Goal: Task Accomplishment & Management: Use online tool/utility

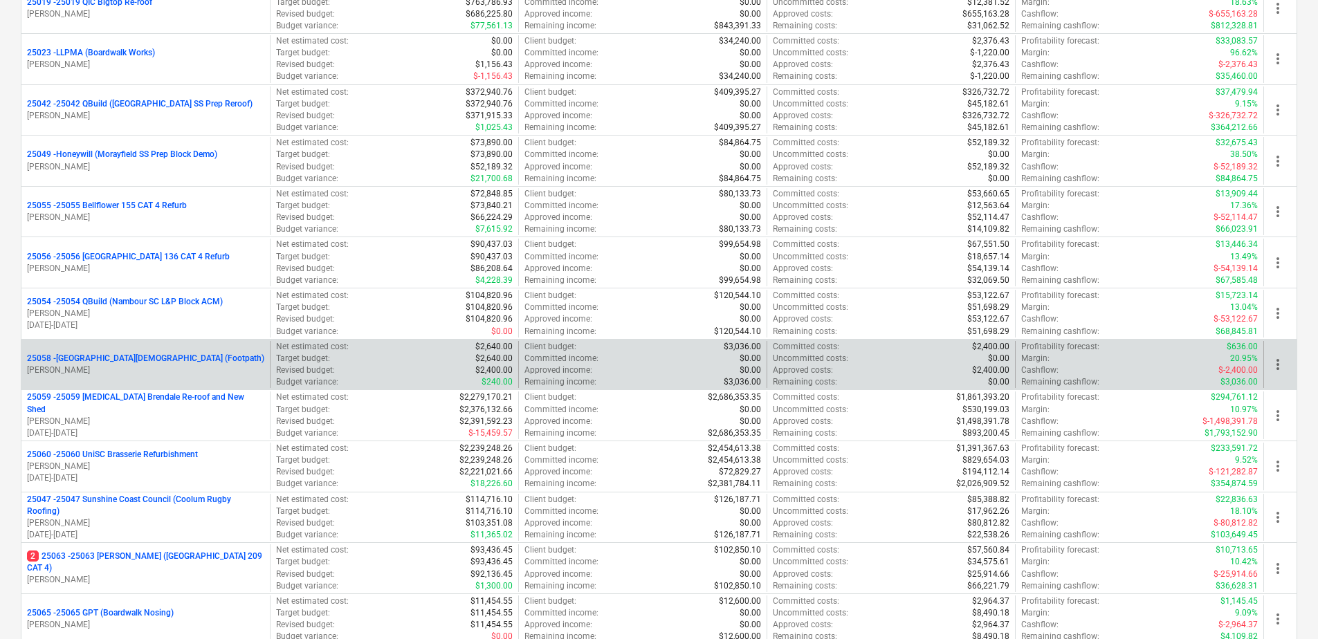
scroll to position [346, 0]
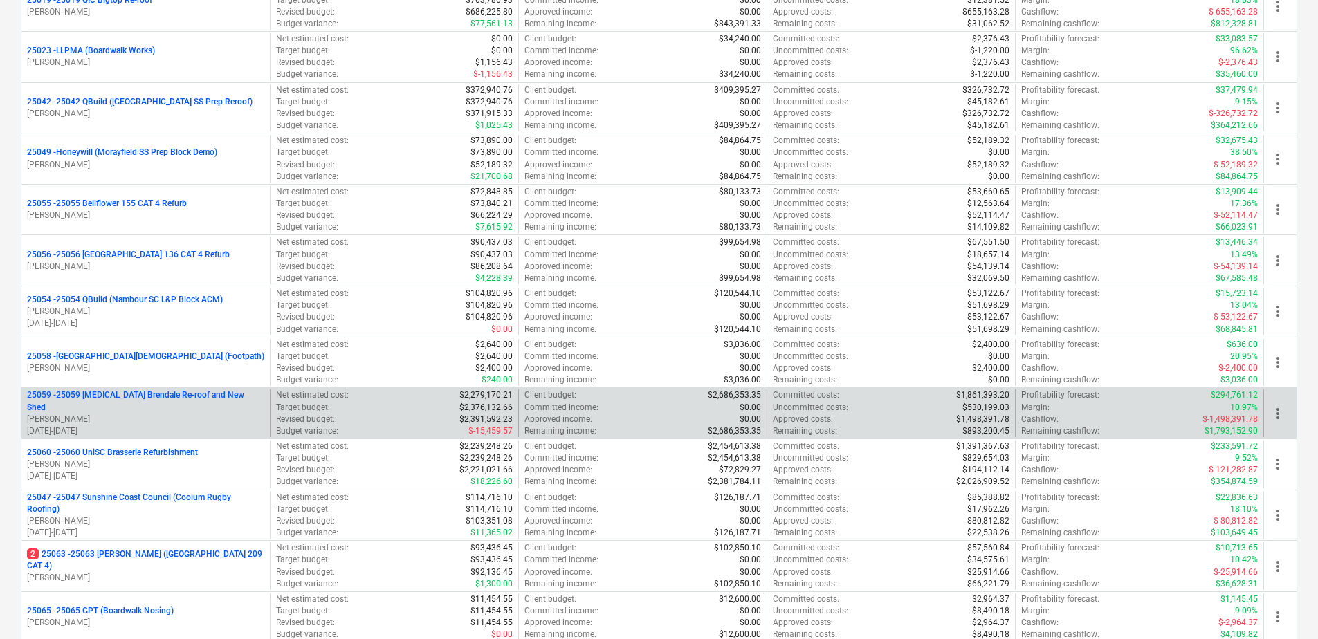
click at [194, 396] on p "25059 - 25059 [MEDICAL_DATA] Brendale Re-roof and New Shed" at bounding box center [145, 401] width 237 height 24
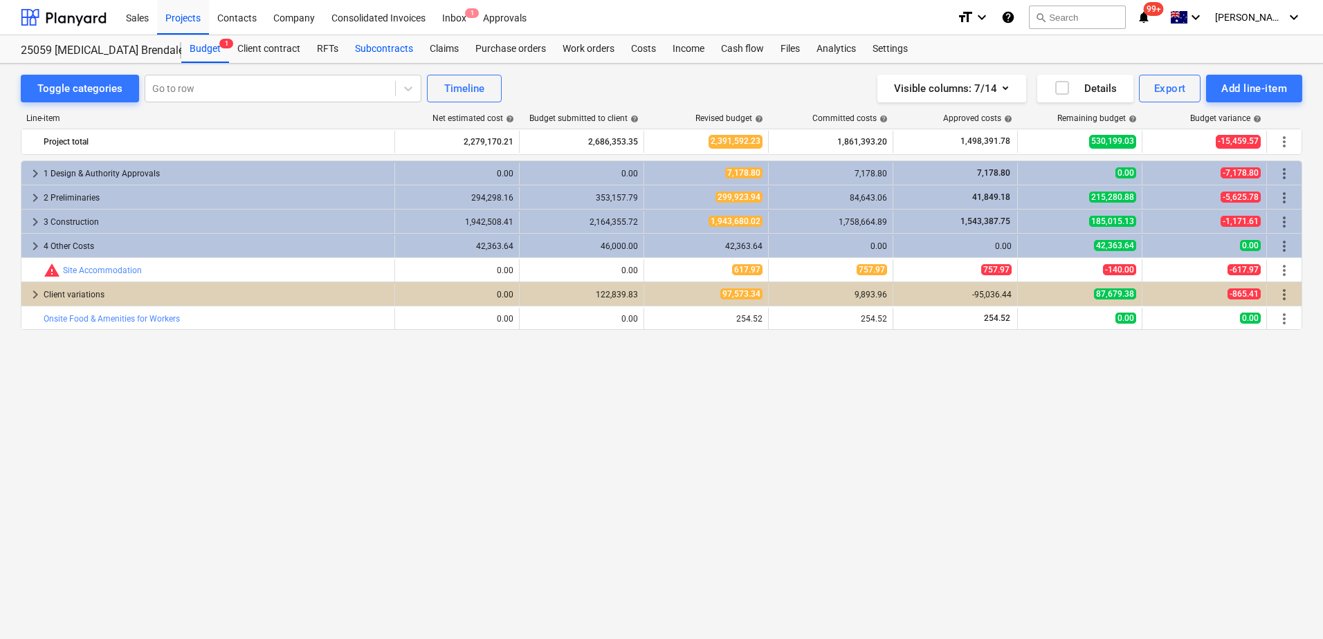
click at [383, 53] on div "Subcontracts" at bounding box center [384, 49] width 75 height 28
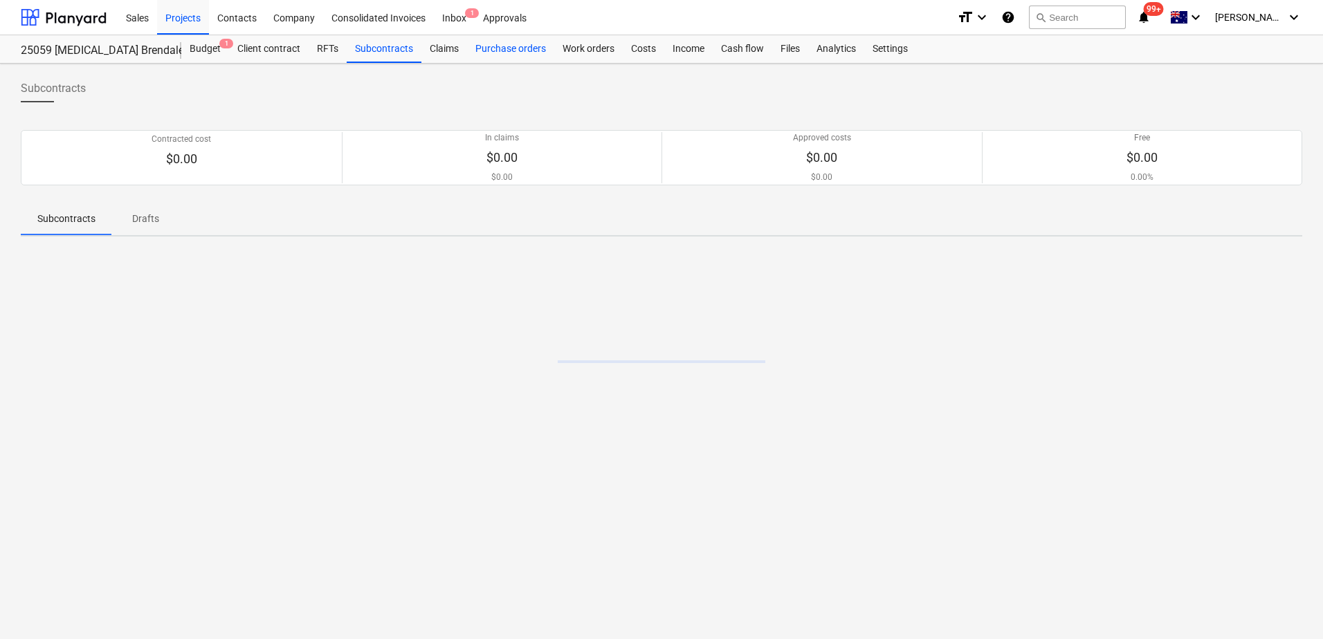
click at [490, 51] on div "Purchase orders" at bounding box center [510, 49] width 87 height 28
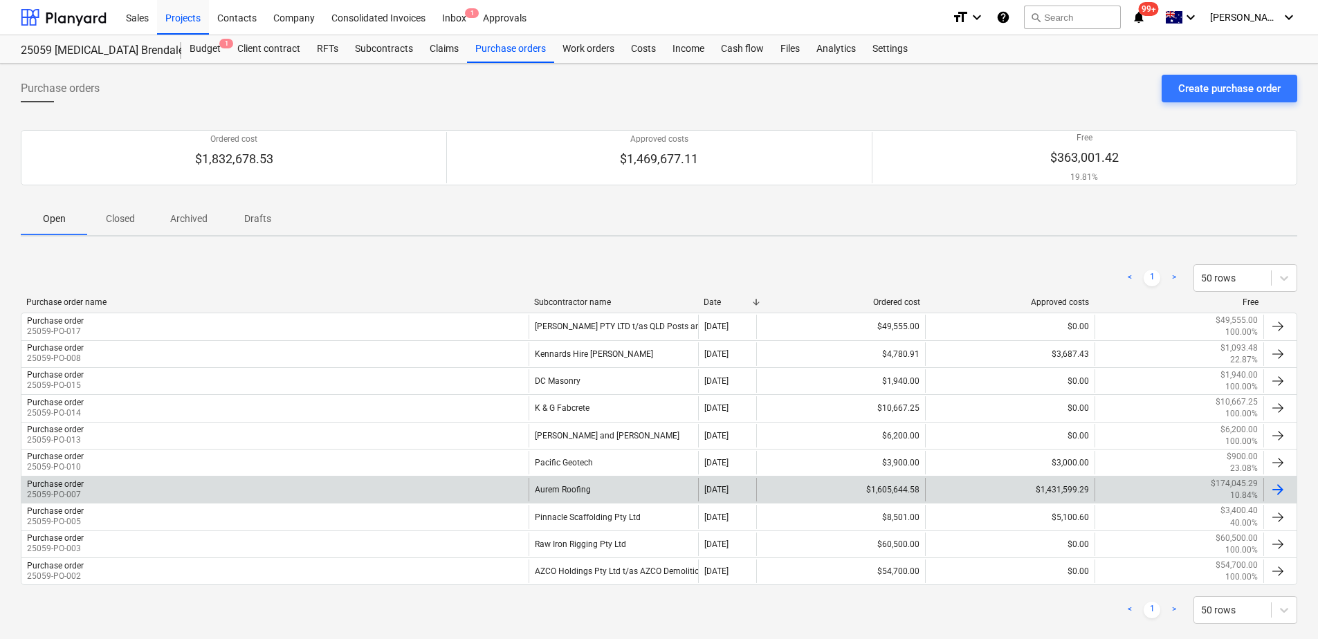
click at [612, 486] on div "Aurem Roofing" at bounding box center [613, 490] width 169 height 24
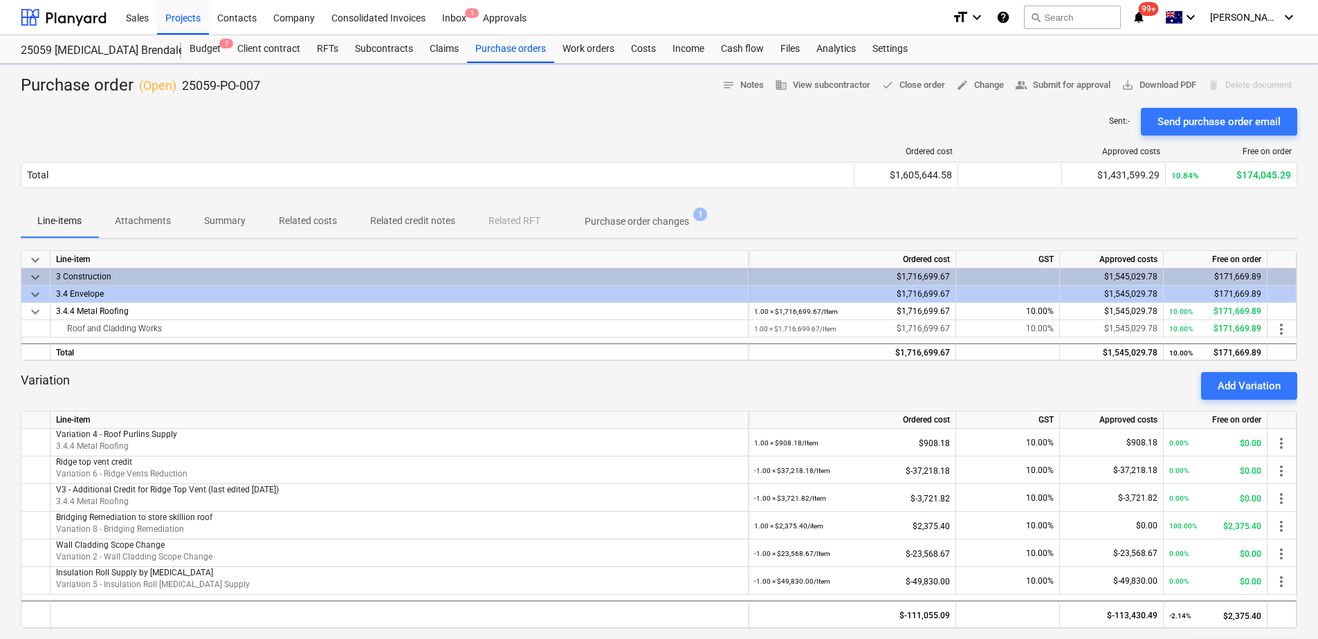
click at [289, 226] on p "Related costs" at bounding box center [308, 221] width 58 height 15
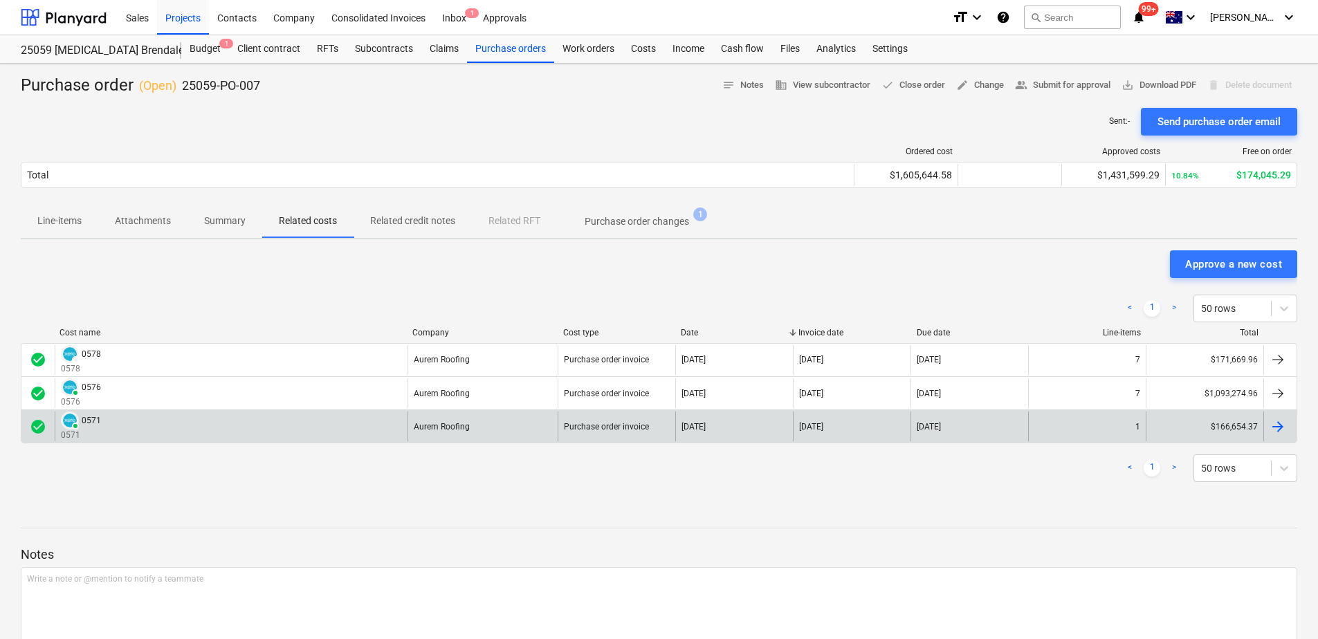
click at [228, 427] on div "PAID 0571 0571" at bounding box center [231, 427] width 353 height 30
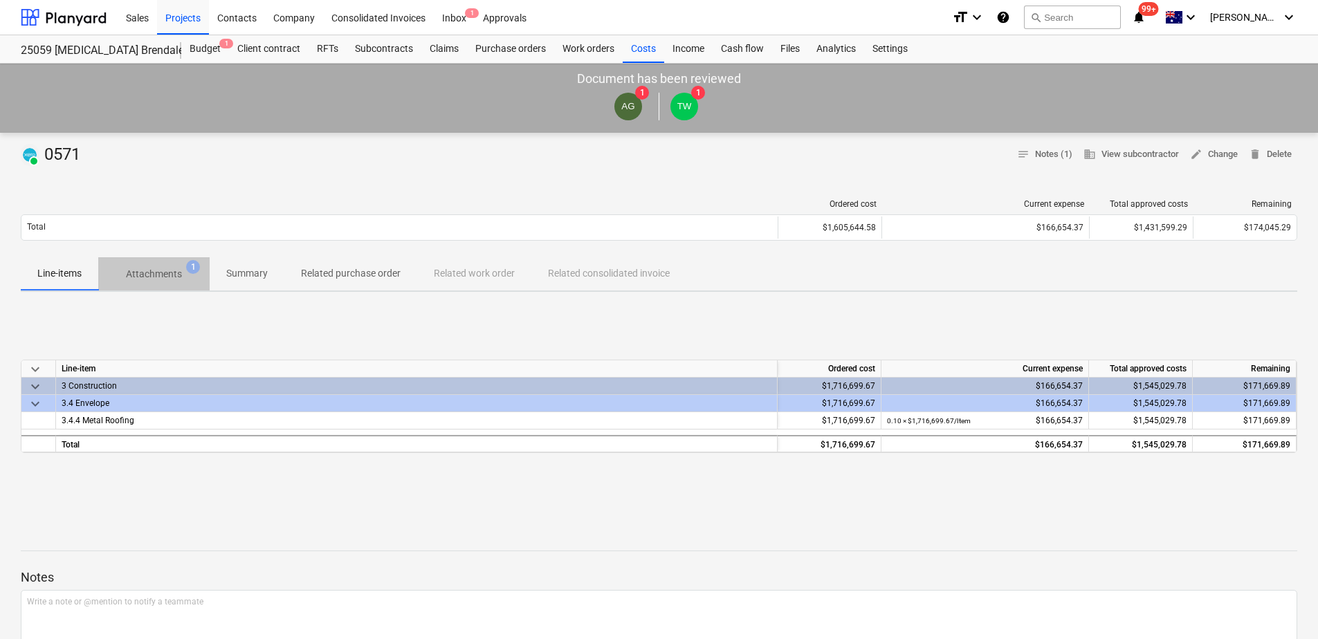
click at [171, 276] on p "Attachments" at bounding box center [154, 274] width 56 height 15
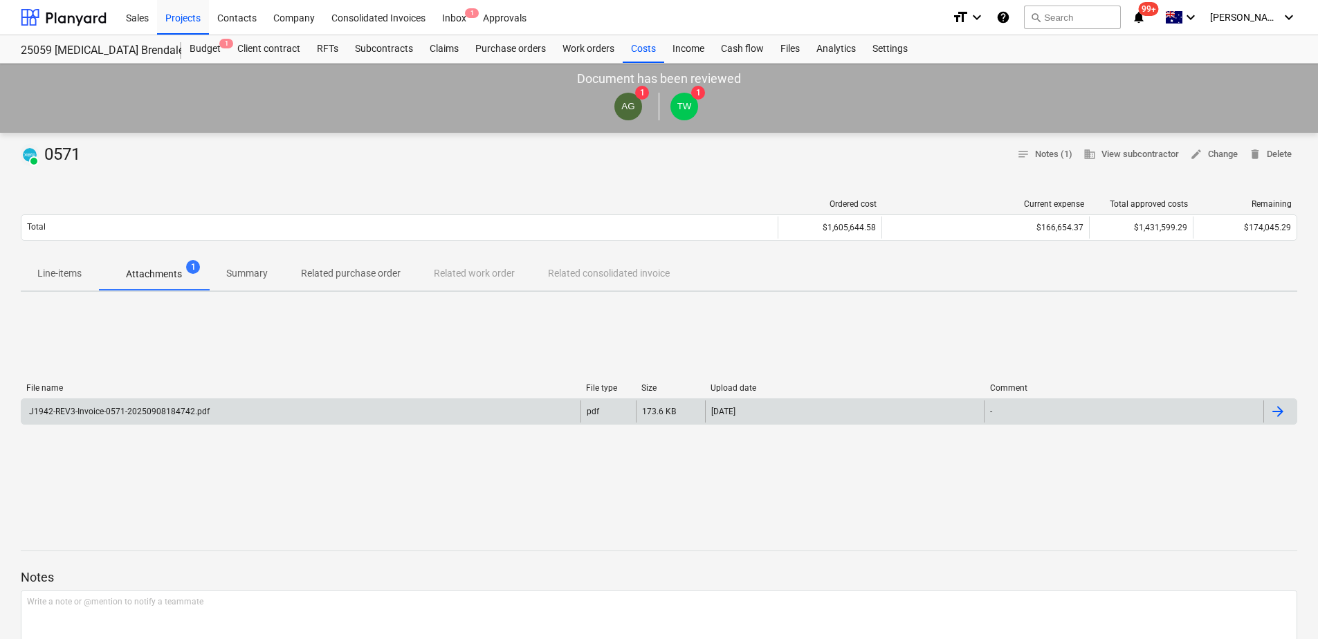
click at [425, 407] on div "J1942-REV3-Invoice-0571-20250908184742.pdf" at bounding box center [300, 412] width 559 height 22
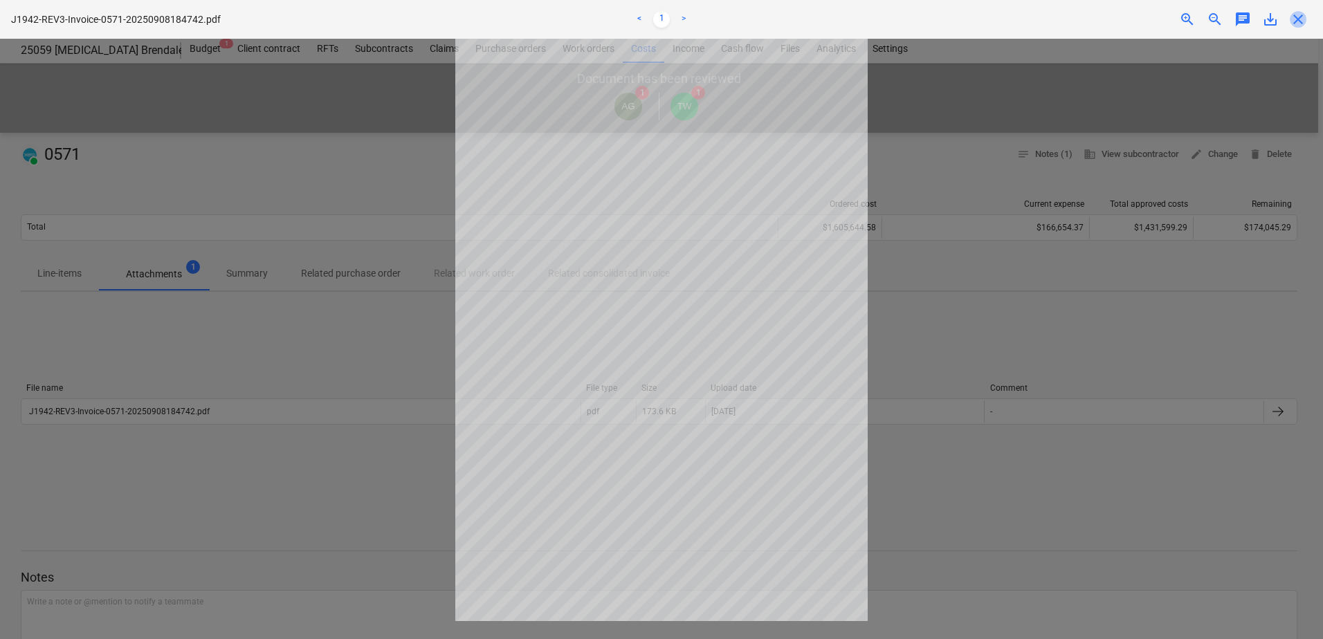
click at [1297, 22] on span "close" at bounding box center [1298, 19] width 17 height 17
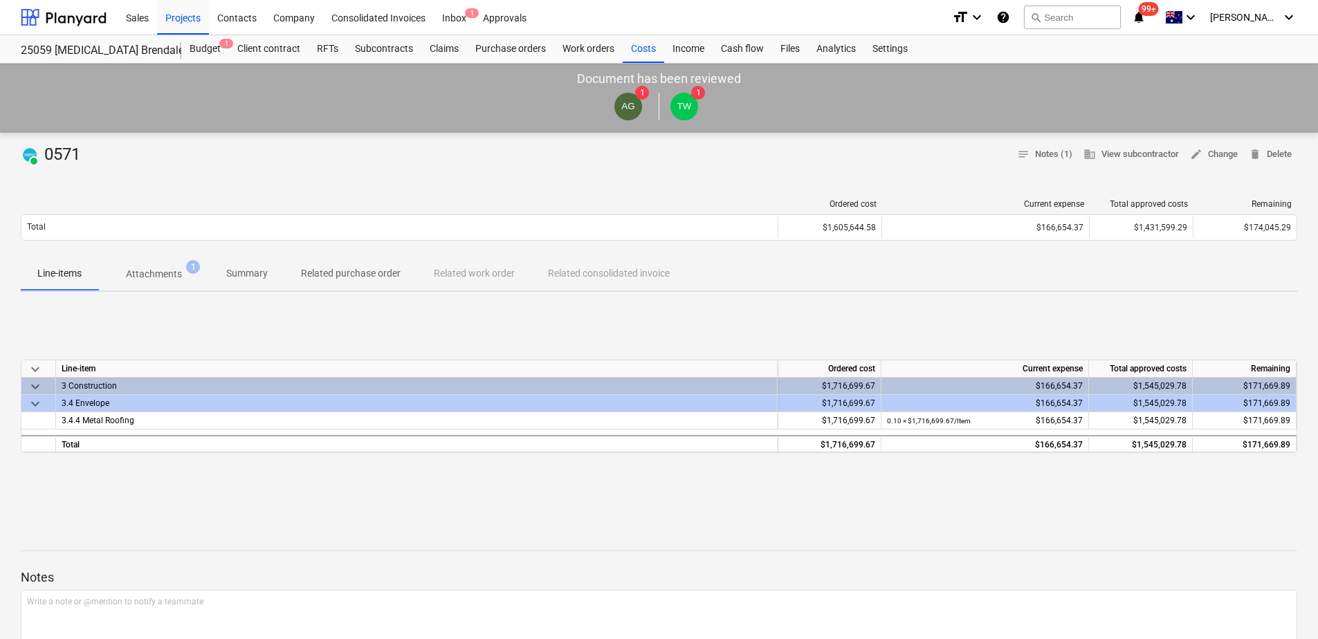
drag, startPoint x: 156, startPoint y: 288, endPoint x: 181, endPoint y: 322, distance: 42.1
click at [156, 288] on button "Attachments 1" at bounding box center [153, 273] width 111 height 33
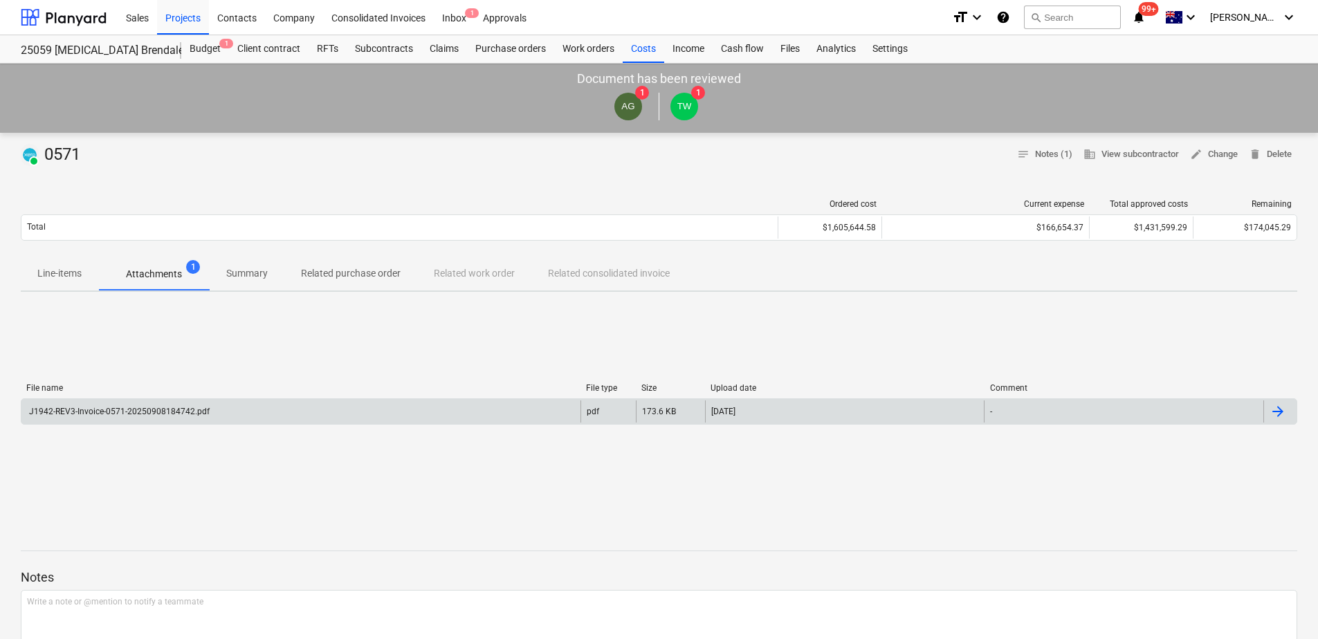
click at [292, 416] on div "J1942-REV3-Invoice-0571-20250908184742.pdf" at bounding box center [300, 412] width 559 height 22
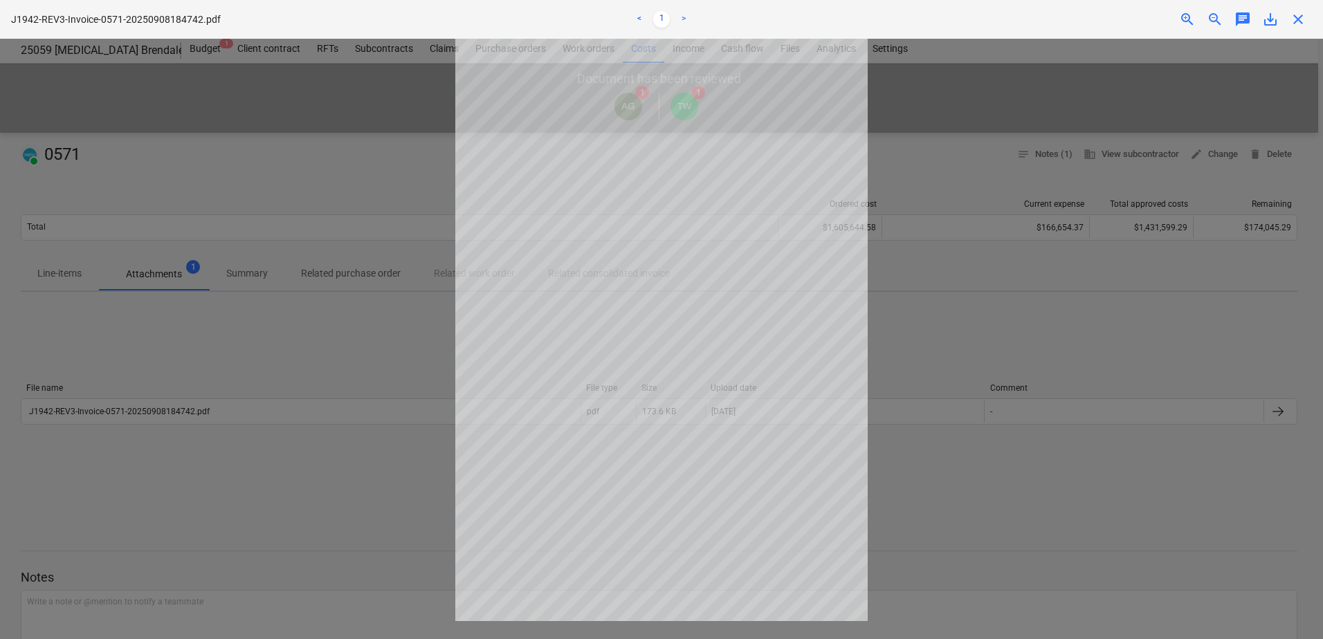
click at [1297, 15] on span "close" at bounding box center [1298, 19] width 17 height 17
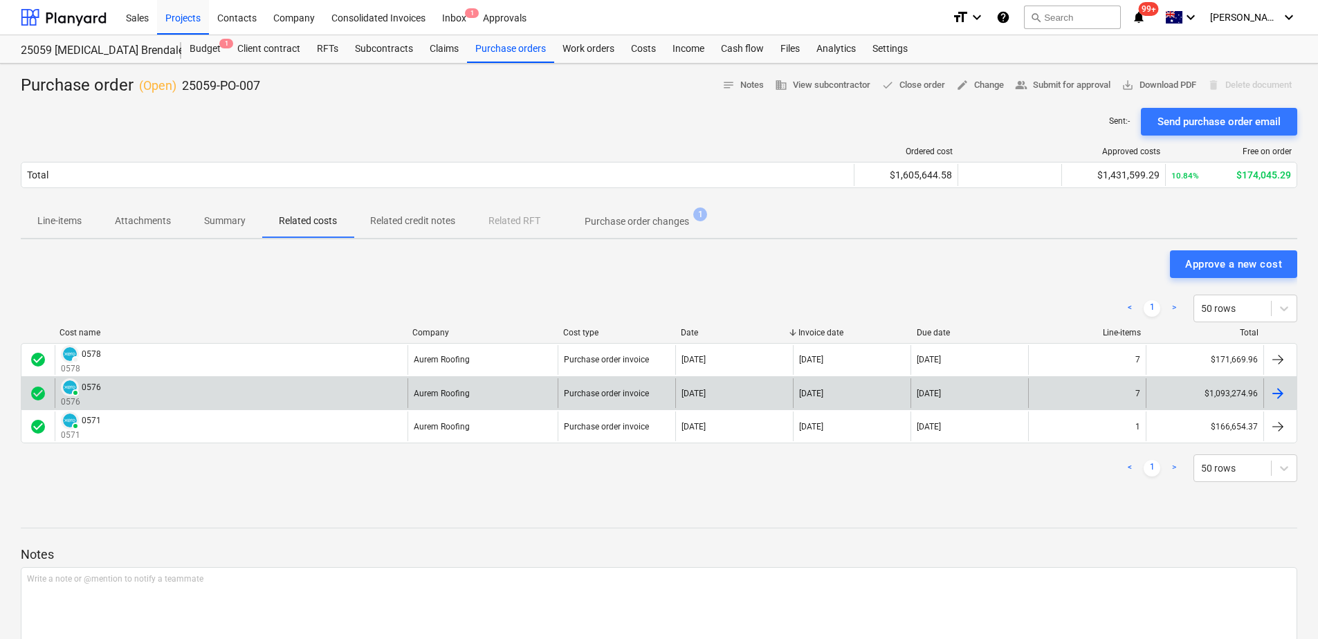
click at [232, 396] on div "PAID 0576 0576" at bounding box center [231, 393] width 353 height 30
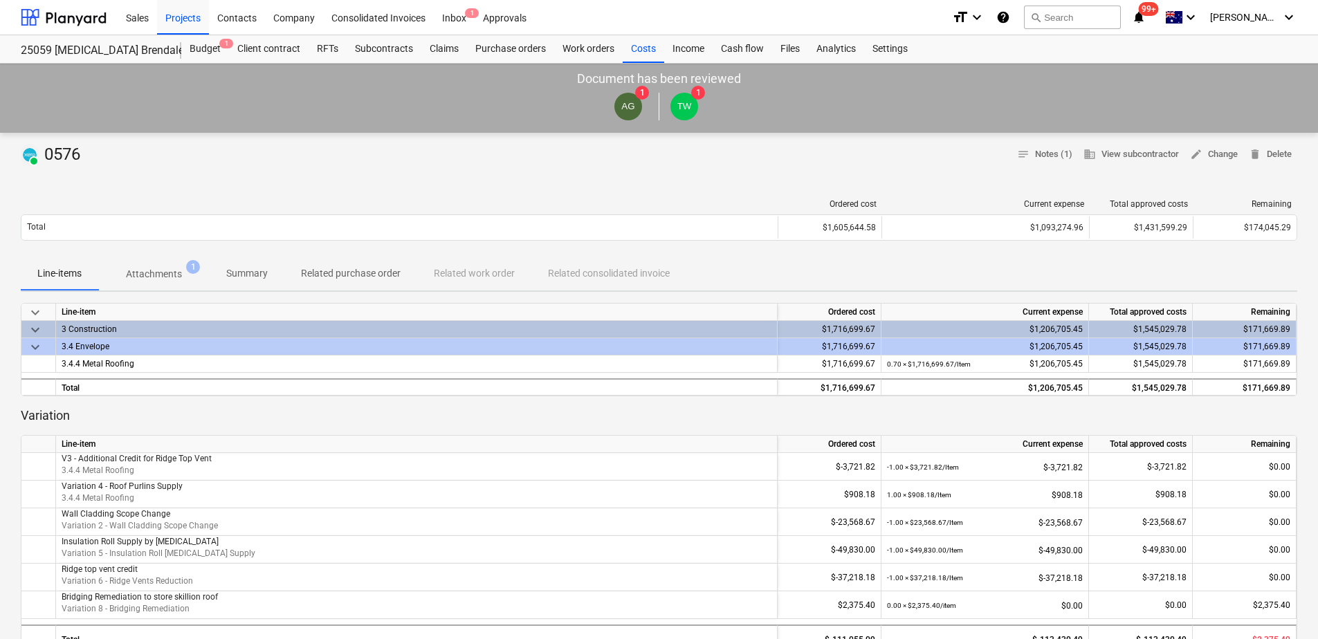
click at [186, 262] on span "Attachments 1" at bounding box center [153, 274] width 111 height 25
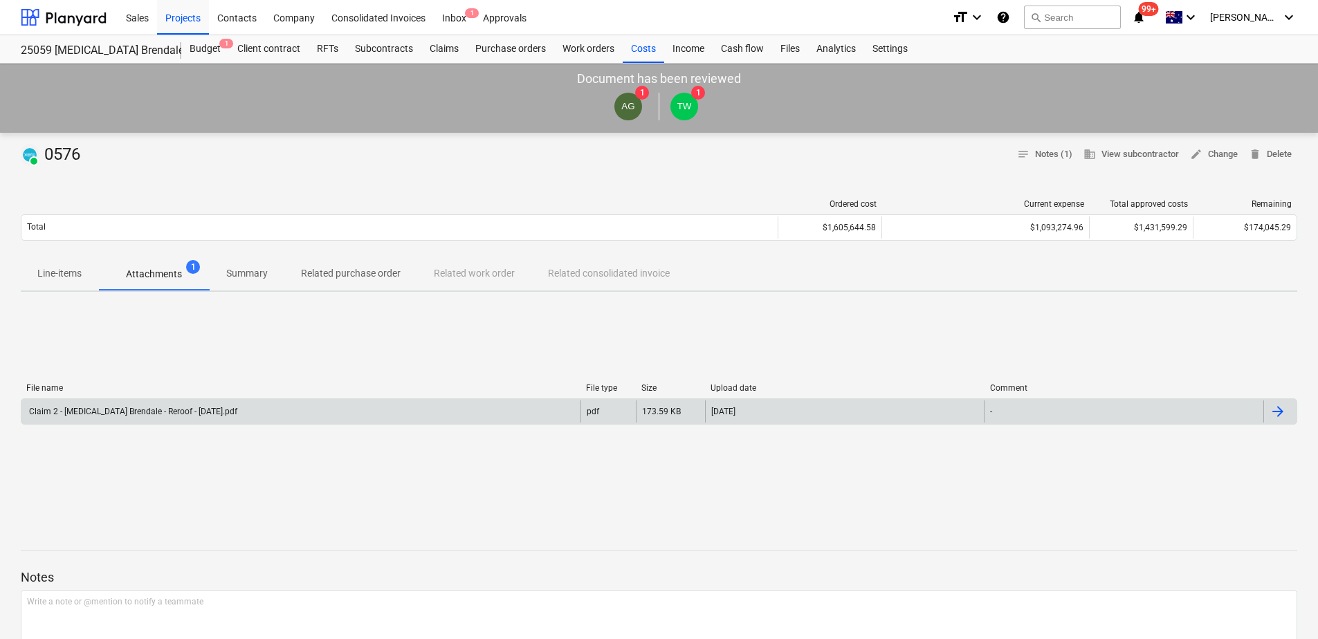
click at [245, 414] on div "Claim 2 - [MEDICAL_DATA] Brendale - Reroof - [DATE].pdf" at bounding box center [300, 412] width 559 height 22
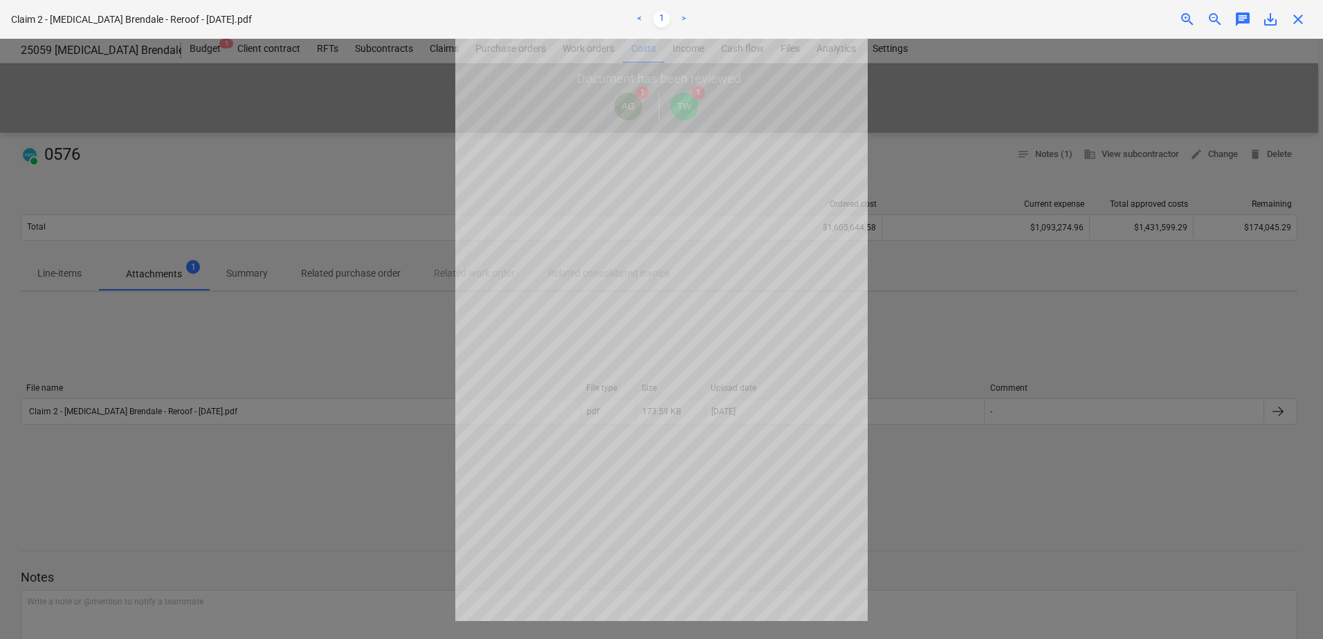
click at [684, 18] on link ">" at bounding box center [683, 19] width 17 height 17
click at [684, 17] on link ">" at bounding box center [683, 19] width 17 height 17
click at [1300, 21] on span "close" at bounding box center [1298, 19] width 17 height 17
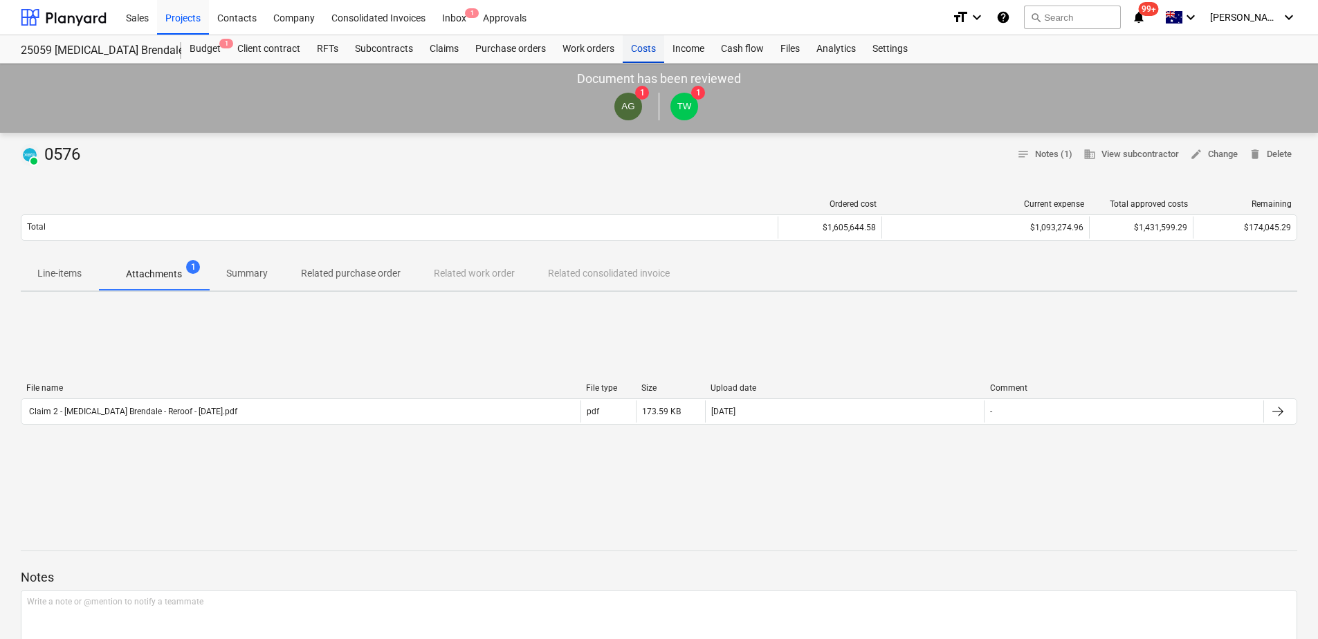
click at [652, 50] on div "Costs" at bounding box center [644, 49] width 42 height 28
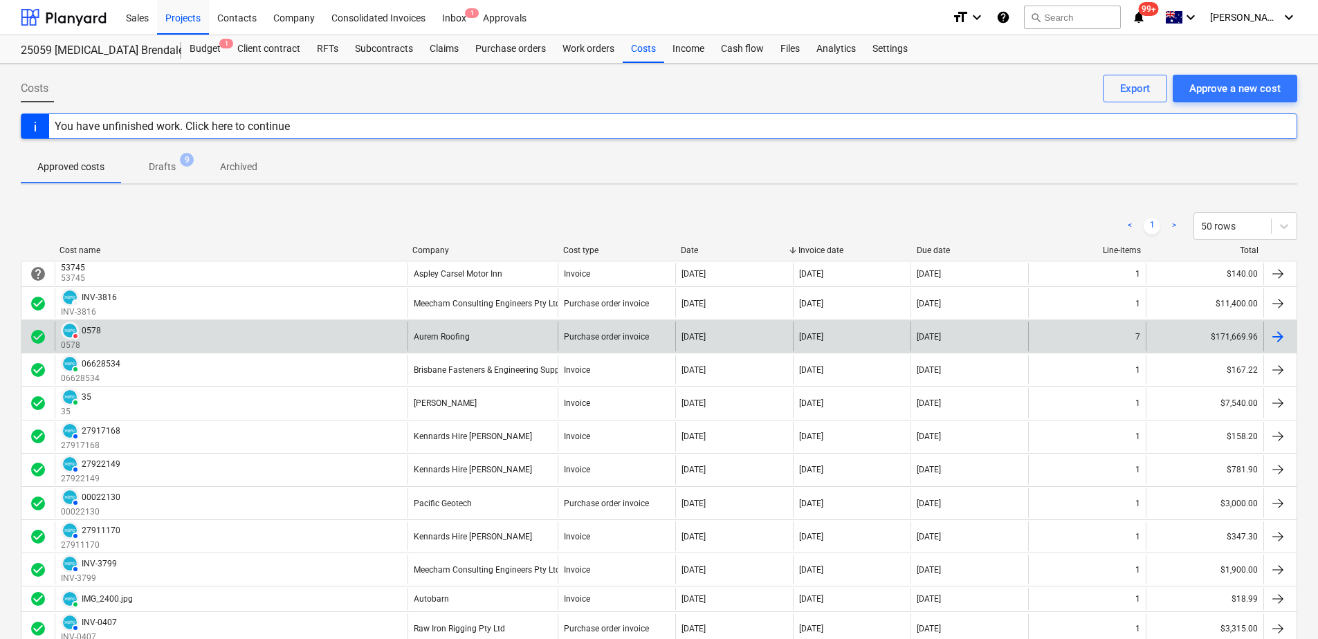
click at [197, 330] on div "DELETED 0578 0578" at bounding box center [231, 337] width 353 height 30
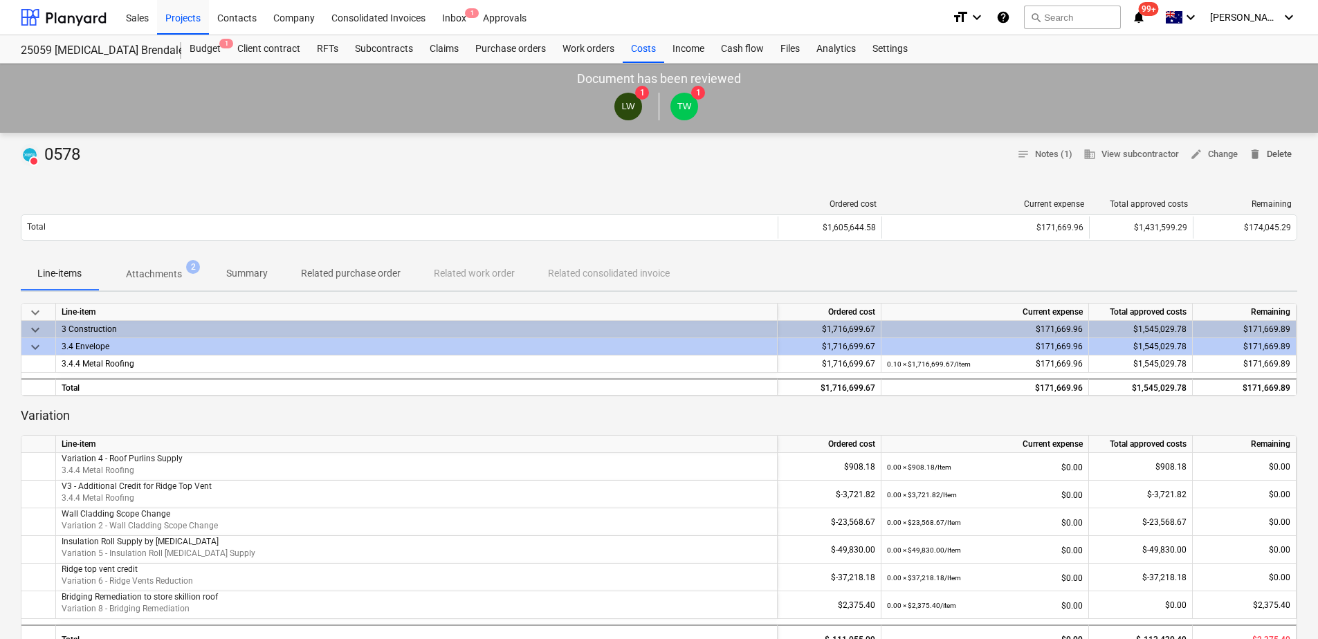
click at [1265, 152] on span "delete Delete" at bounding box center [1270, 155] width 43 height 16
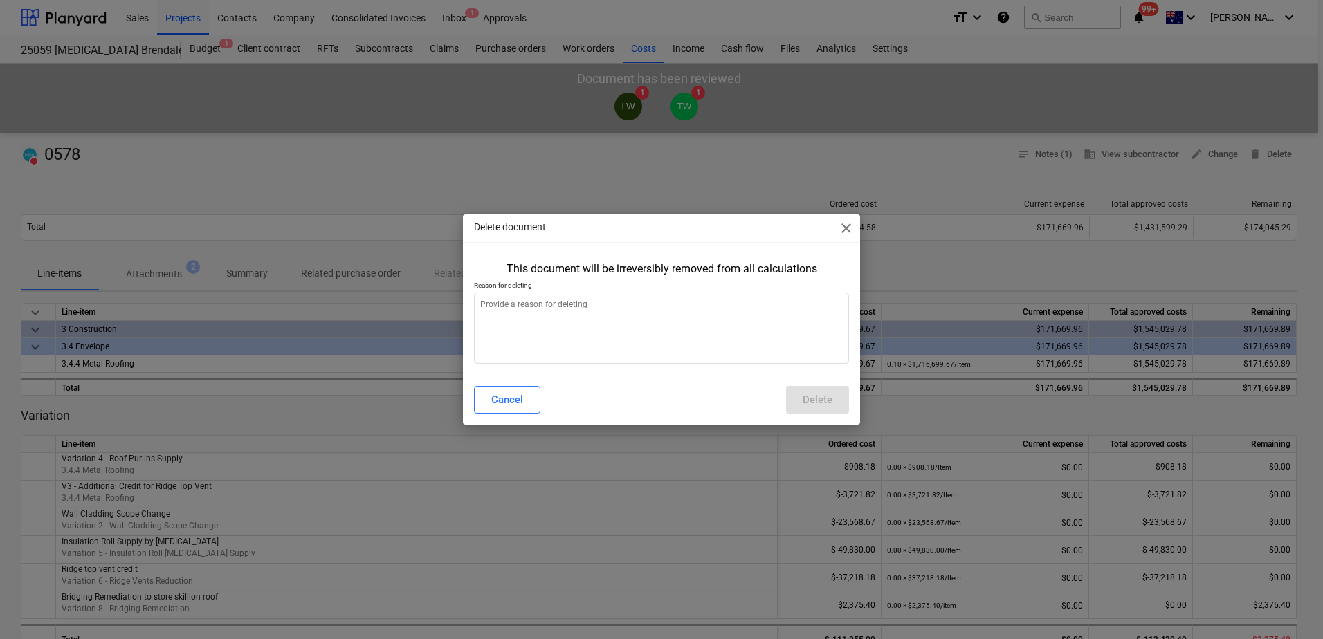
type textarea "x"
click at [630, 323] on textarea at bounding box center [661, 328] width 375 height 71
type textarea "i"
type textarea "x"
type textarea "in"
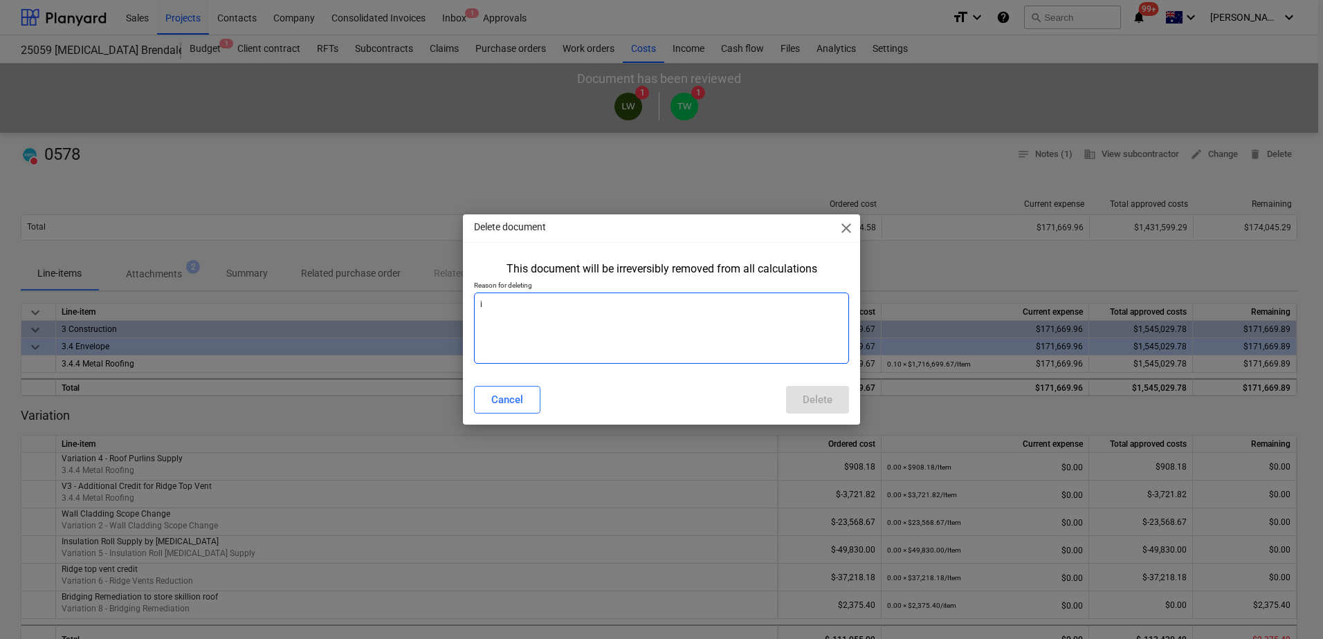
type textarea "x"
type textarea "inv"
type textarea "x"
type textarea "invo"
type textarea "x"
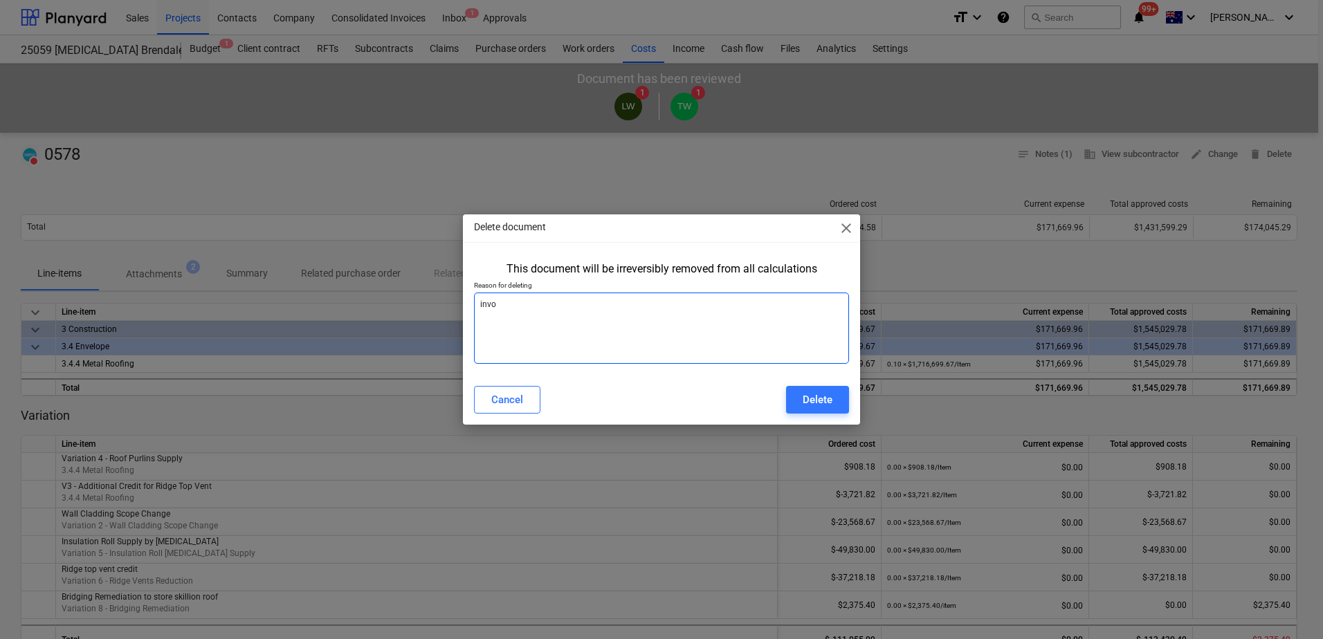
type textarea "invoi"
type textarea "x"
type textarea "invoic"
type textarea "x"
type textarea "invoice"
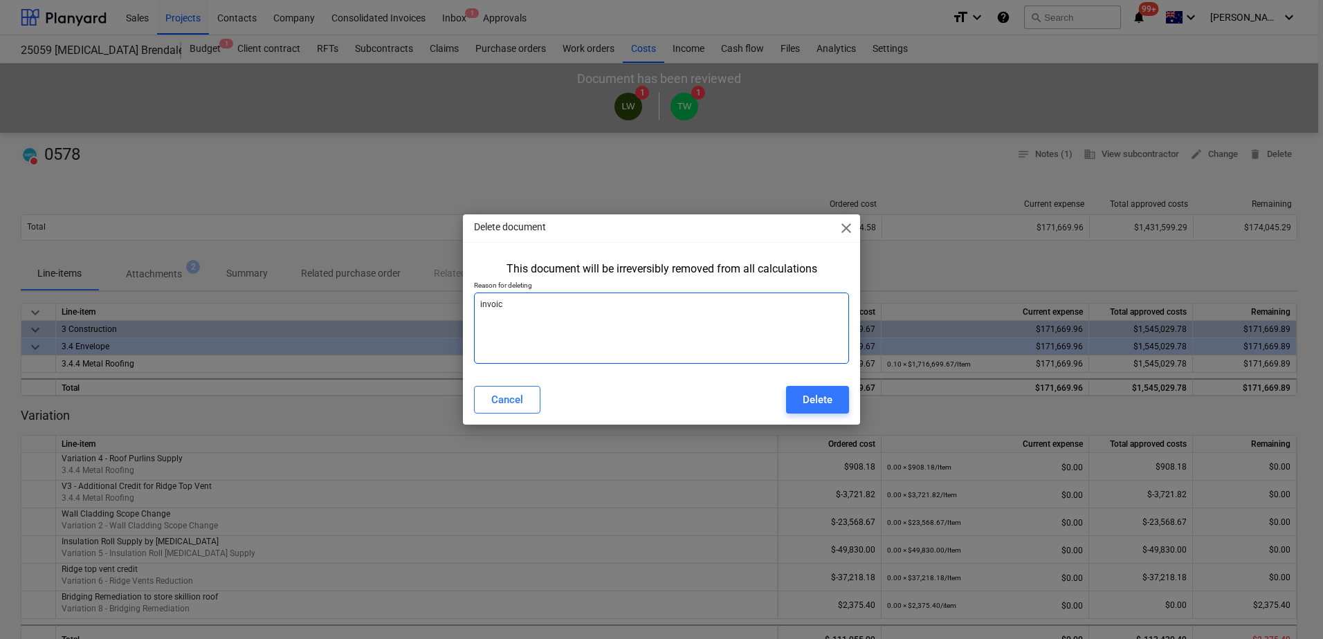
type textarea "x"
type textarea "invoice"
type textarea "x"
type textarea "invoice n"
type textarea "x"
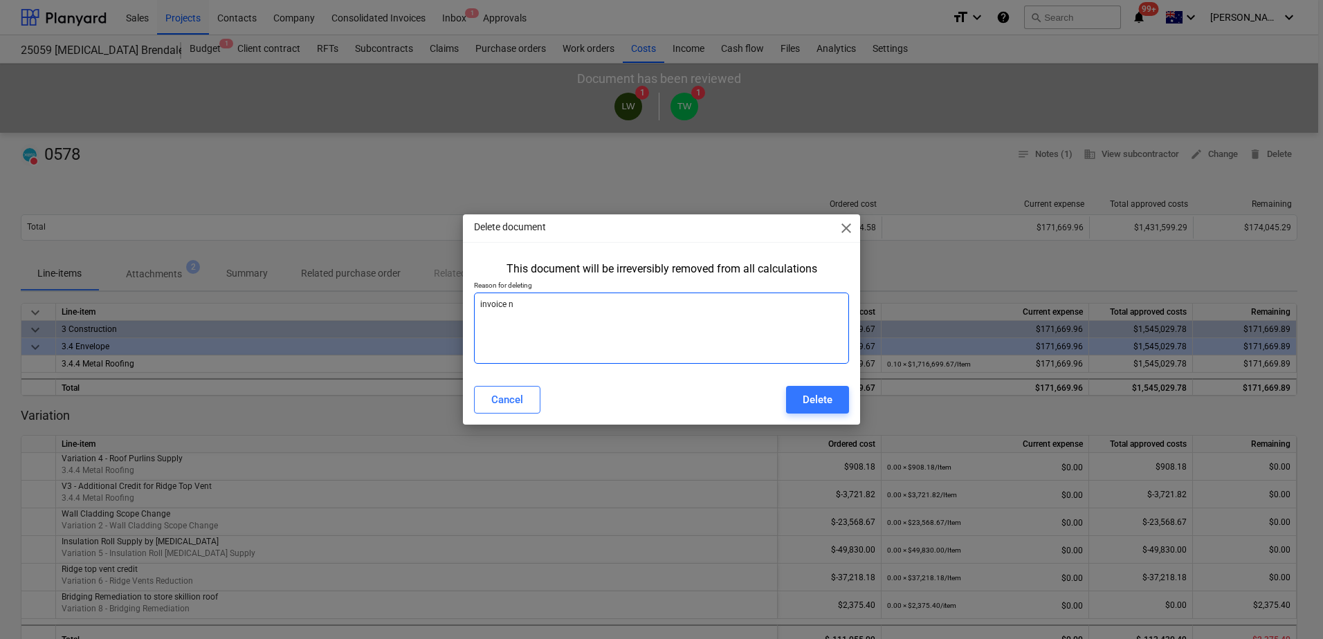
type textarea "invoice ne"
type textarea "x"
type textarea "invoice nee"
type textarea "x"
type textarea "invoice need"
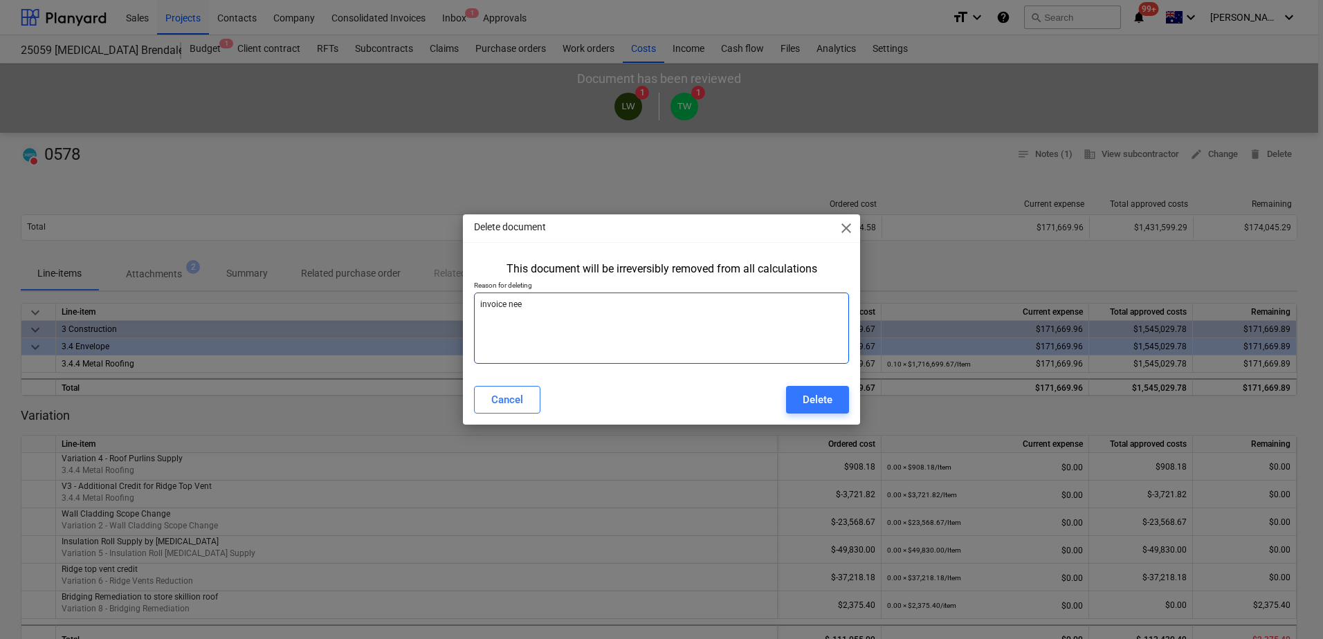
type textarea "x"
type textarea "invoice needs"
type textarea "x"
type textarea "invoice needs"
type textarea "x"
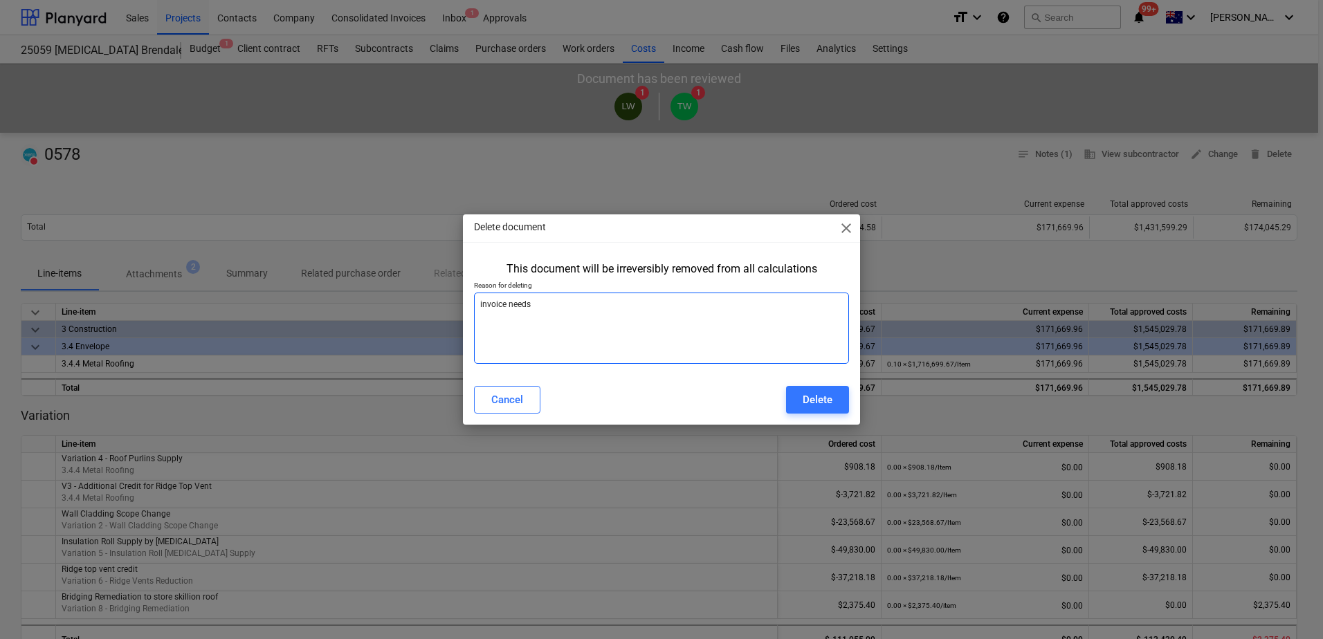
type textarea "invoice needs u"
type textarea "x"
type textarea "invoice needs up"
type textarea "x"
type textarea "invoice needs upd"
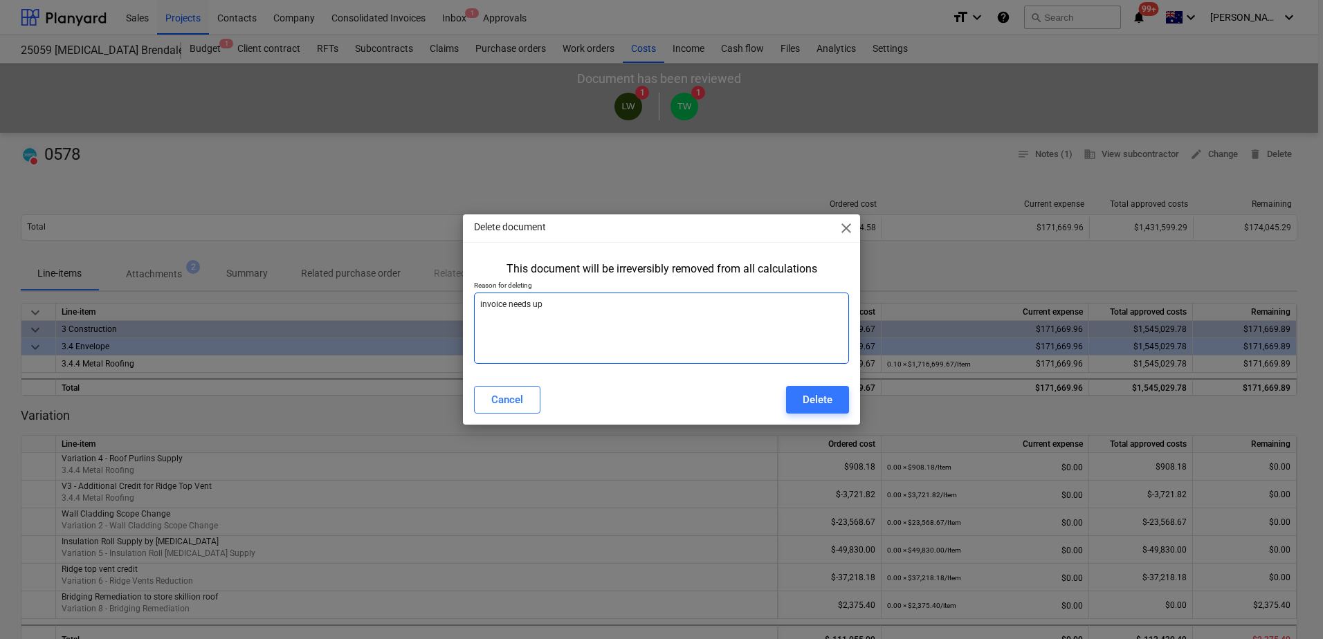
type textarea "x"
type textarea "invoice needs upda"
type textarea "x"
type textarea "invoice needs updat"
type textarea "x"
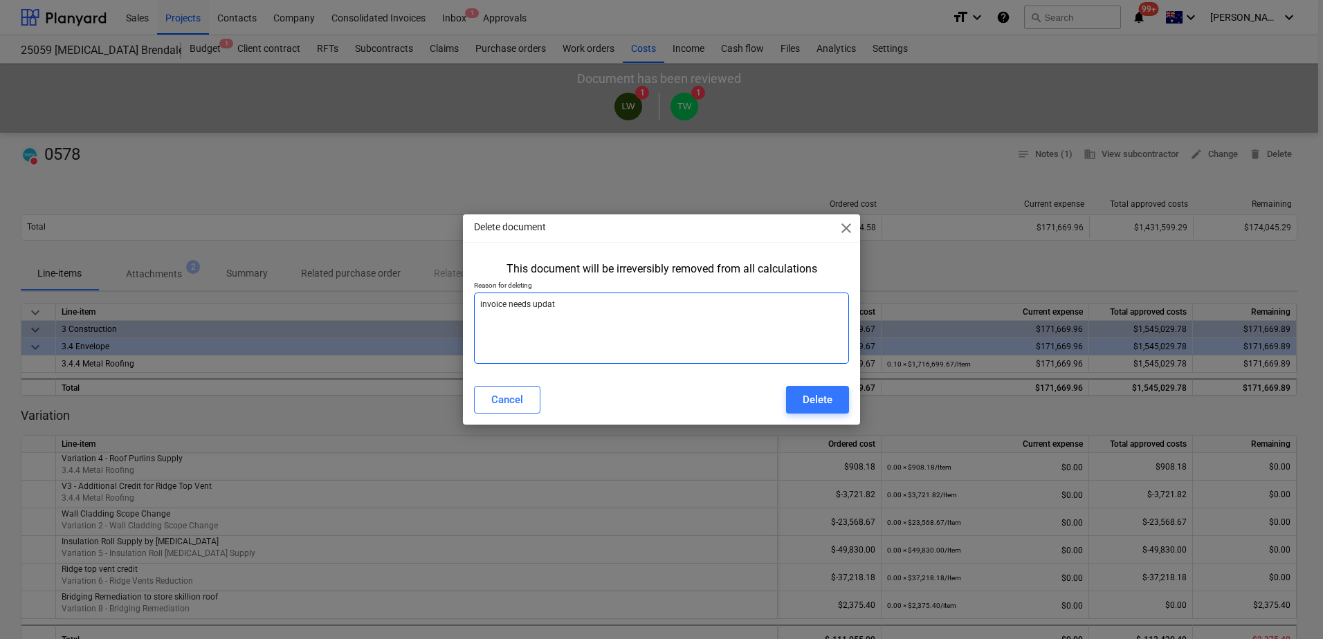
type textarea "invoice needs updati"
type textarea "x"
type textarea "invoice needs updatin"
type textarea "x"
type textarea "invoice needs updating"
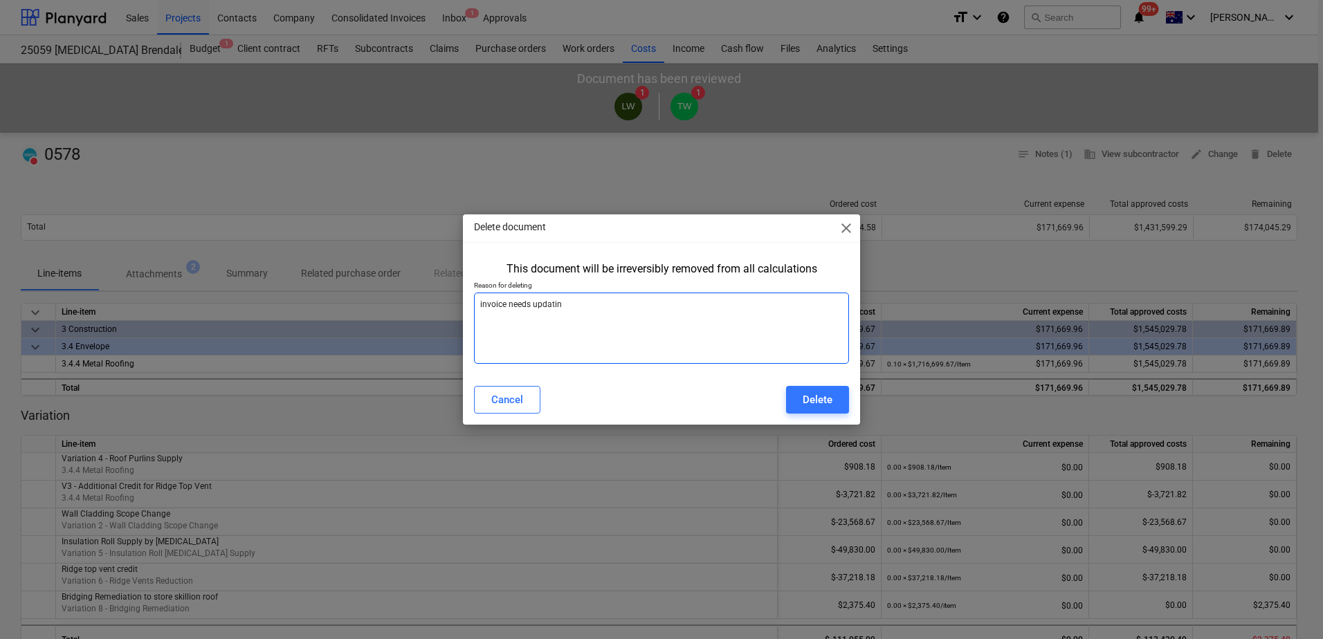
type textarea "x"
type textarea "invoice needs updating"
click at [803, 401] on div "Delete" at bounding box center [818, 400] width 30 height 18
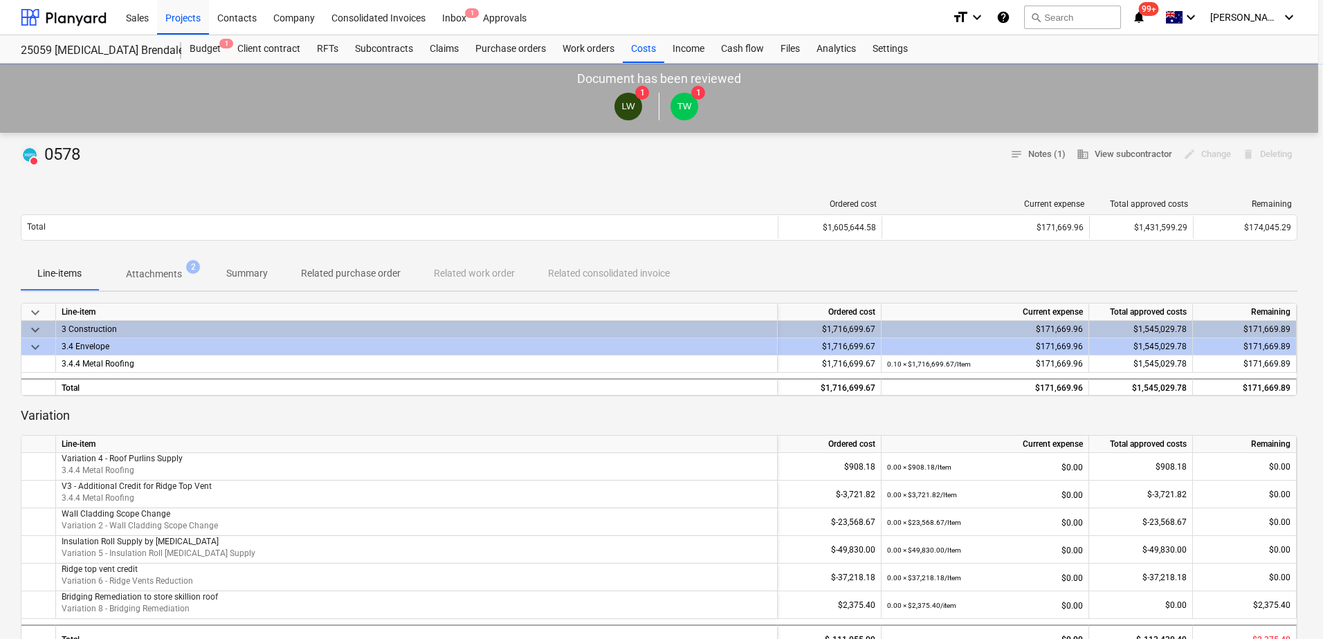
type textarea "x"
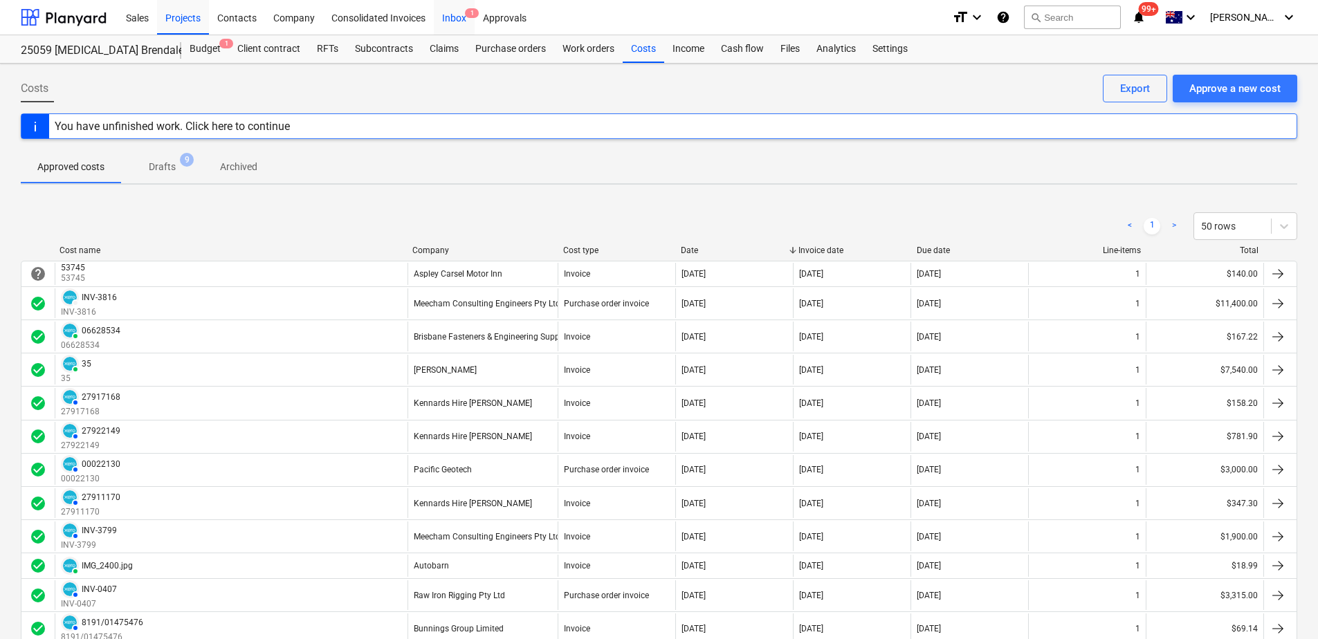
click at [457, 19] on div "Inbox 1" at bounding box center [454, 16] width 41 height 35
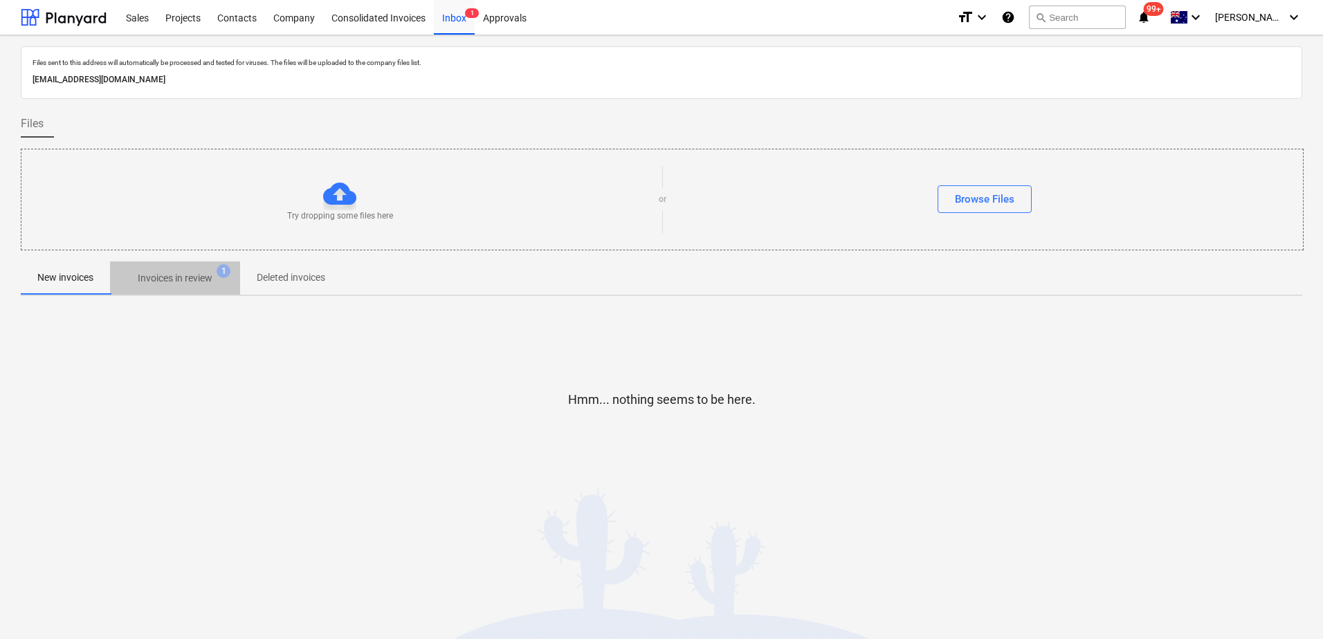
click at [171, 276] on p "Invoices in review" at bounding box center [175, 278] width 75 height 15
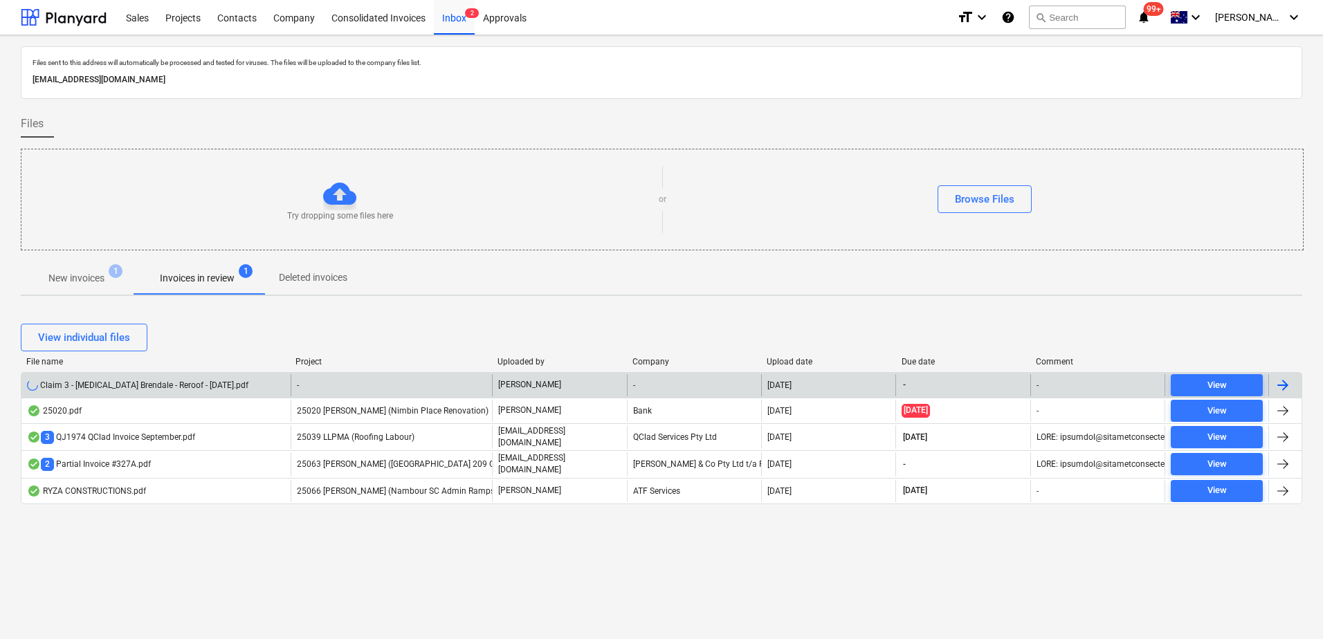
click at [327, 386] on div "-" at bounding box center [392, 385] width 202 height 22
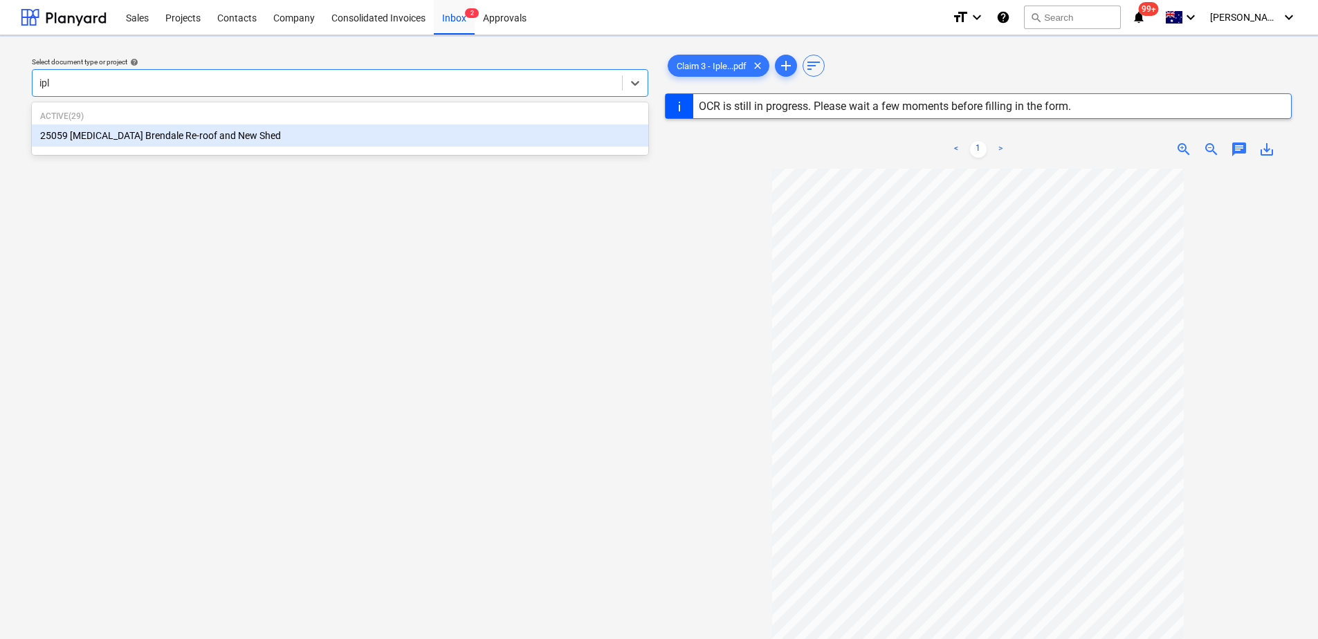
type input "iple"
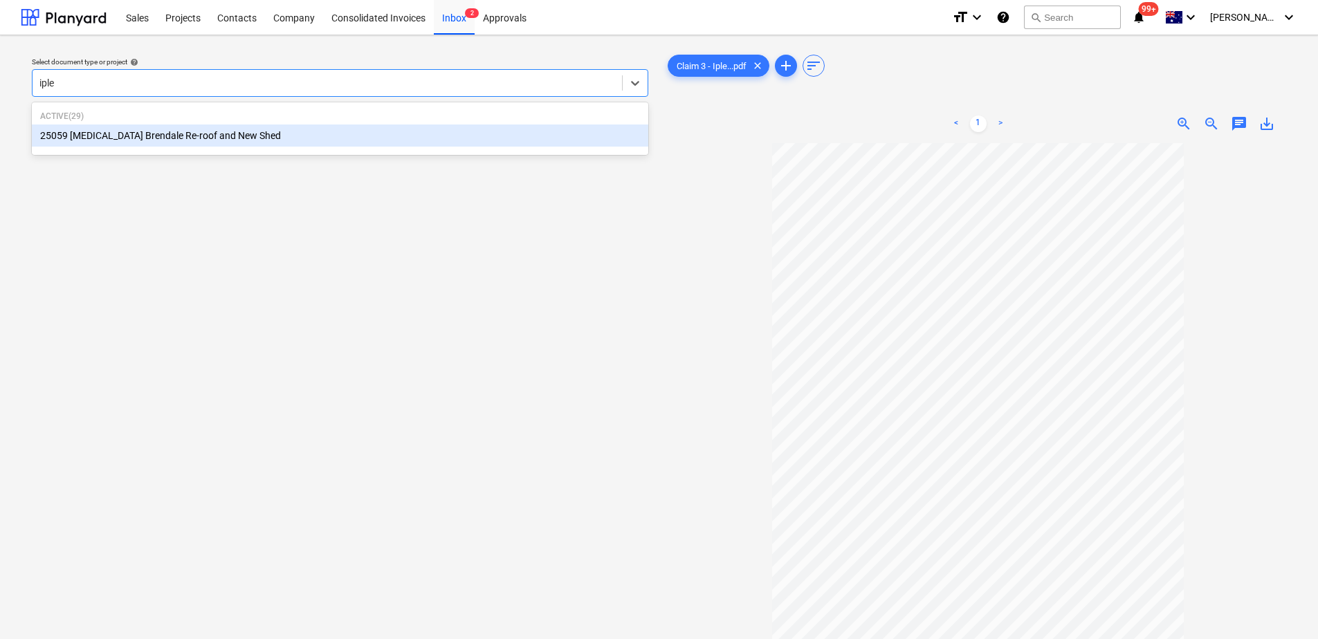
click at [166, 137] on div "25059 [MEDICAL_DATA] Brendale Re-roof and New Shed" at bounding box center [340, 136] width 616 height 22
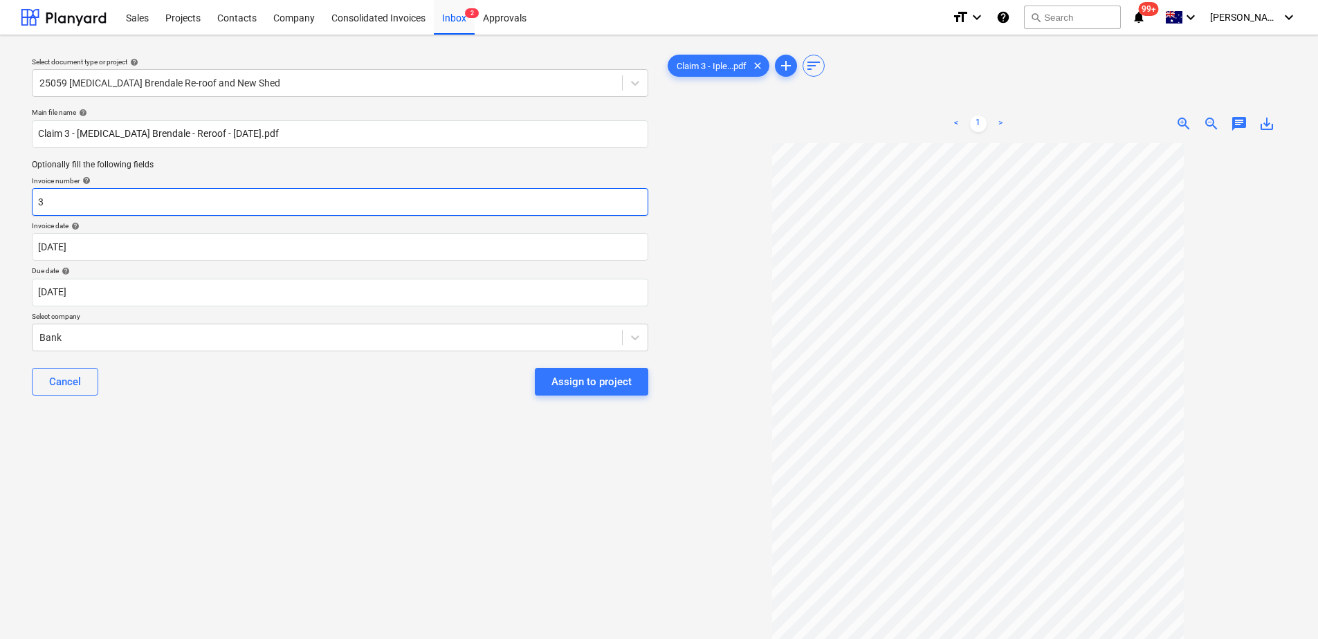
click at [66, 197] on input "3" at bounding box center [340, 202] width 616 height 28
type input "0578"
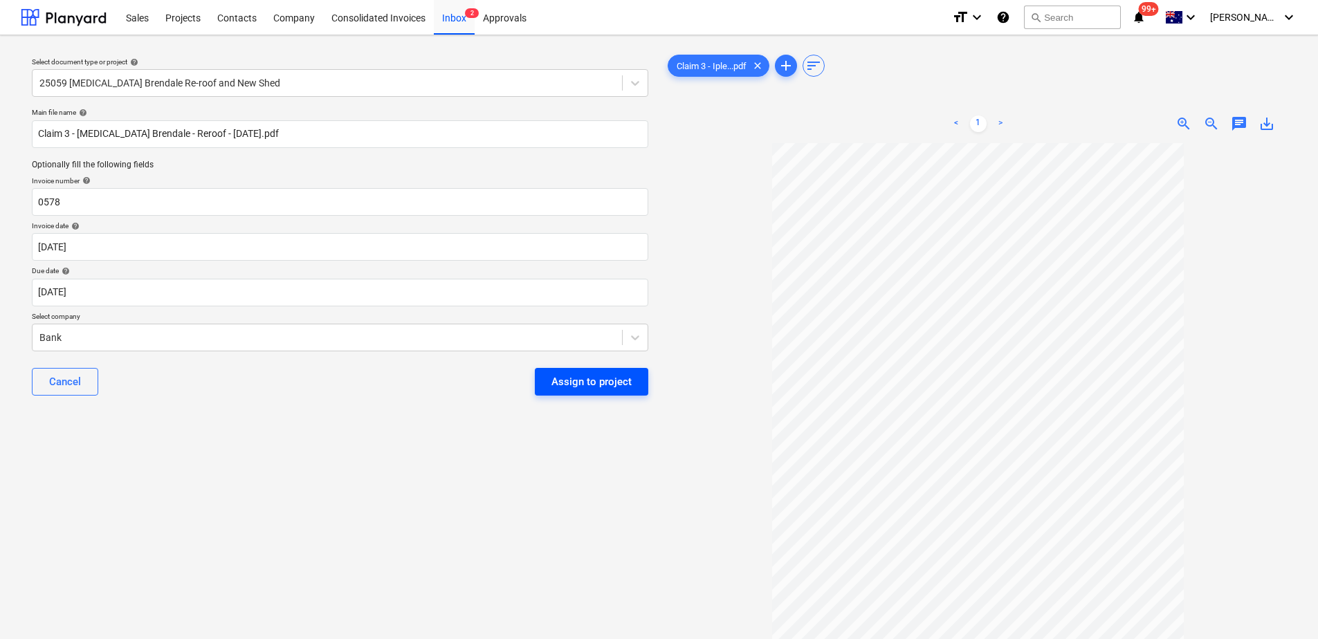
click at [571, 388] on div "Assign to project" at bounding box center [591, 382] width 80 height 18
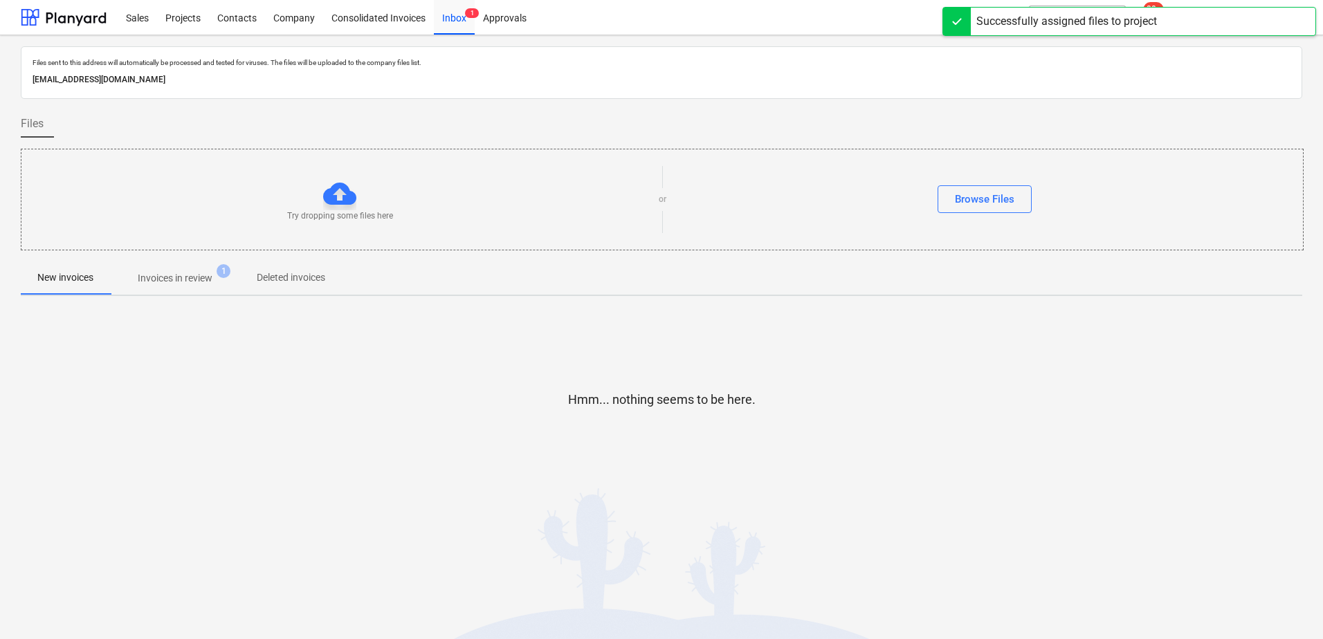
click at [193, 279] on p "Invoices in review" at bounding box center [175, 278] width 75 height 15
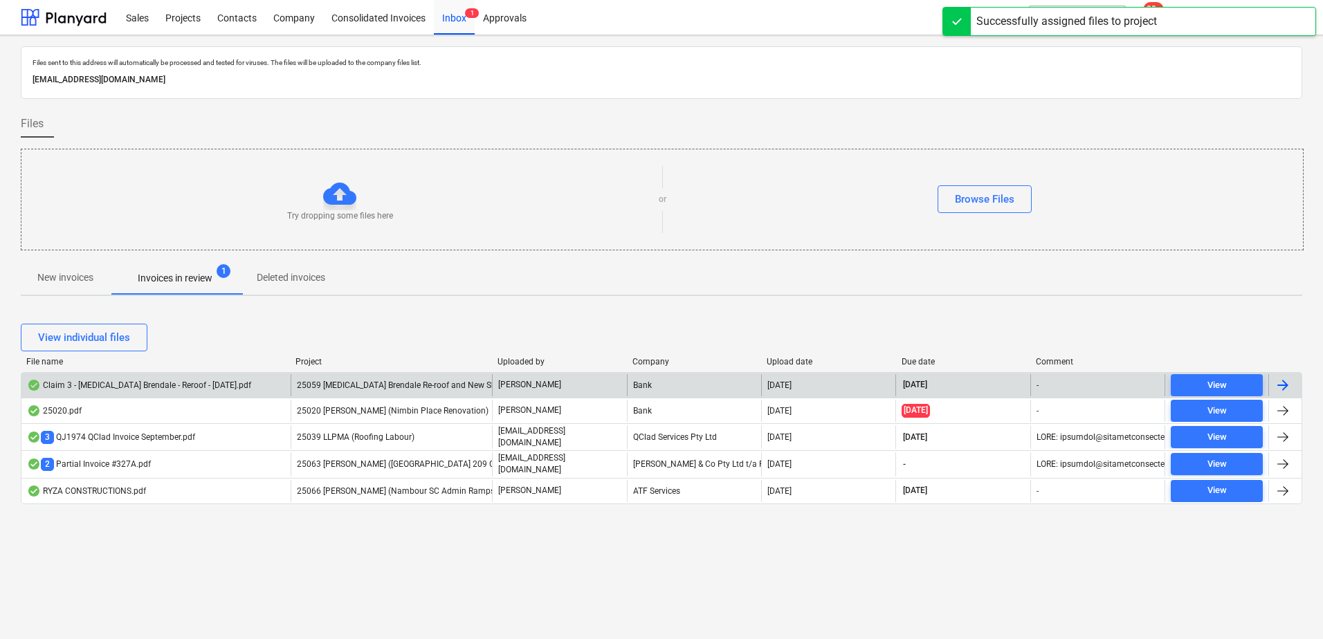
click at [360, 381] on span "25059 [MEDICAL_DATA] Brendale Re-roof and New Shed" at bounding box center [401, 385] width 208 height 10
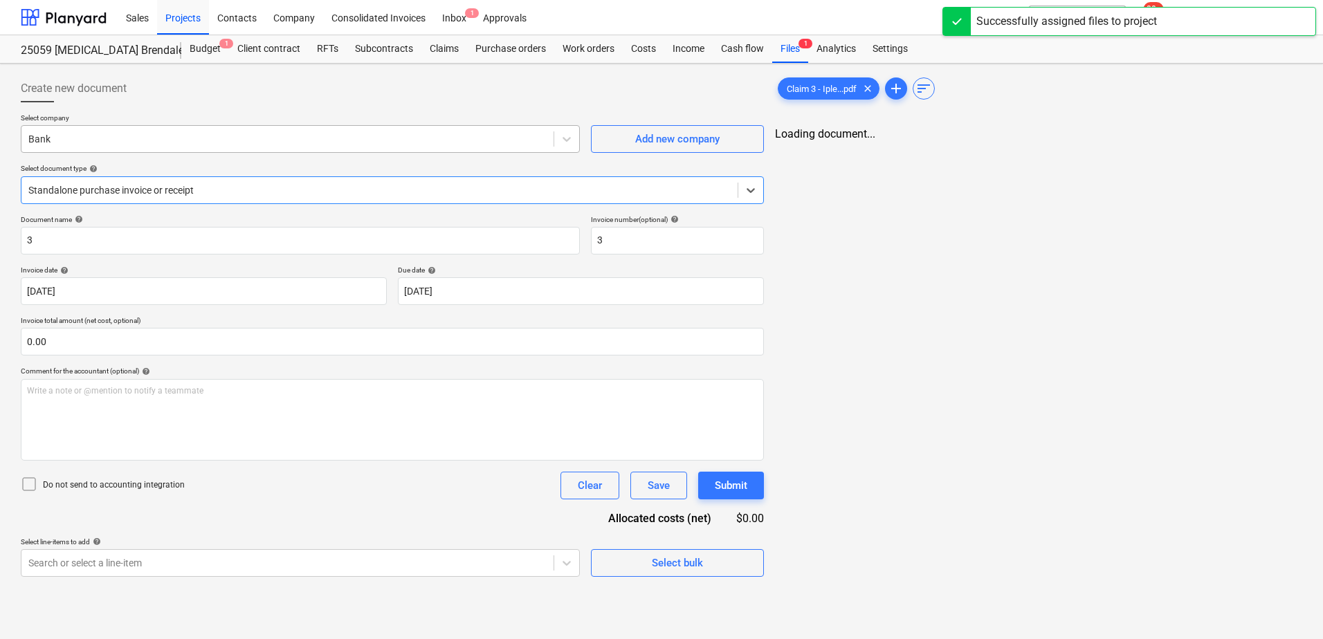
click at [63, 138] on div at bounding box center [287, 139] width 518 height 14
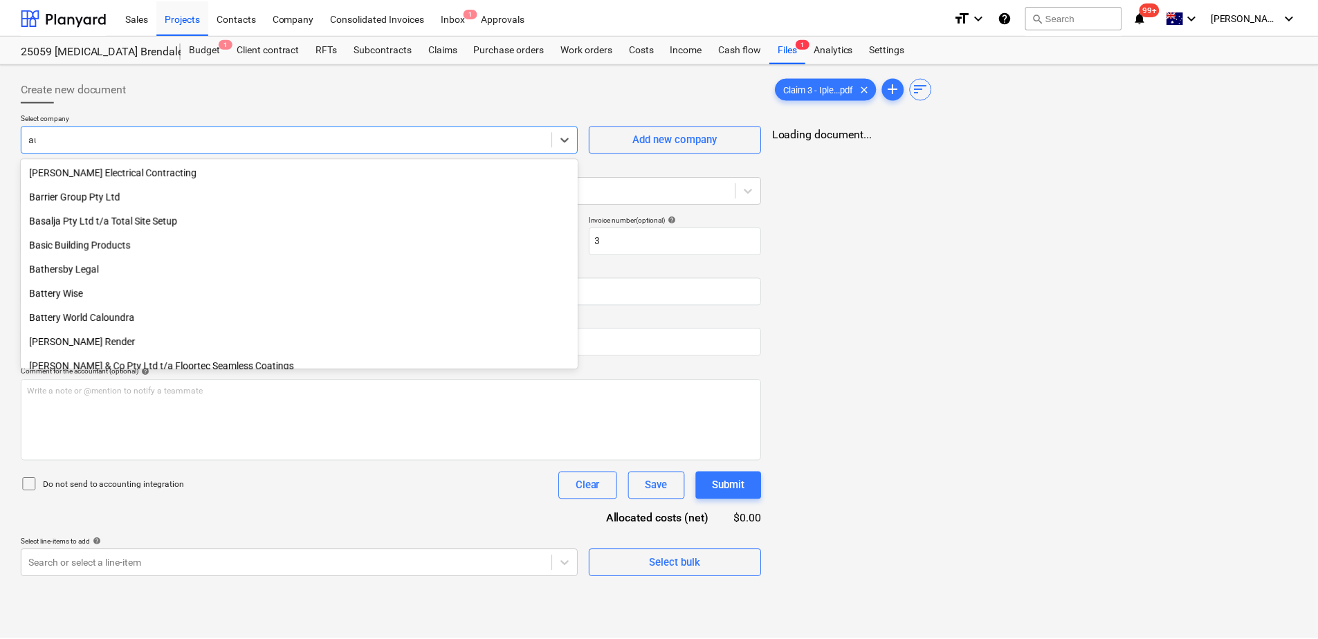
scroll to position [1657, 0]
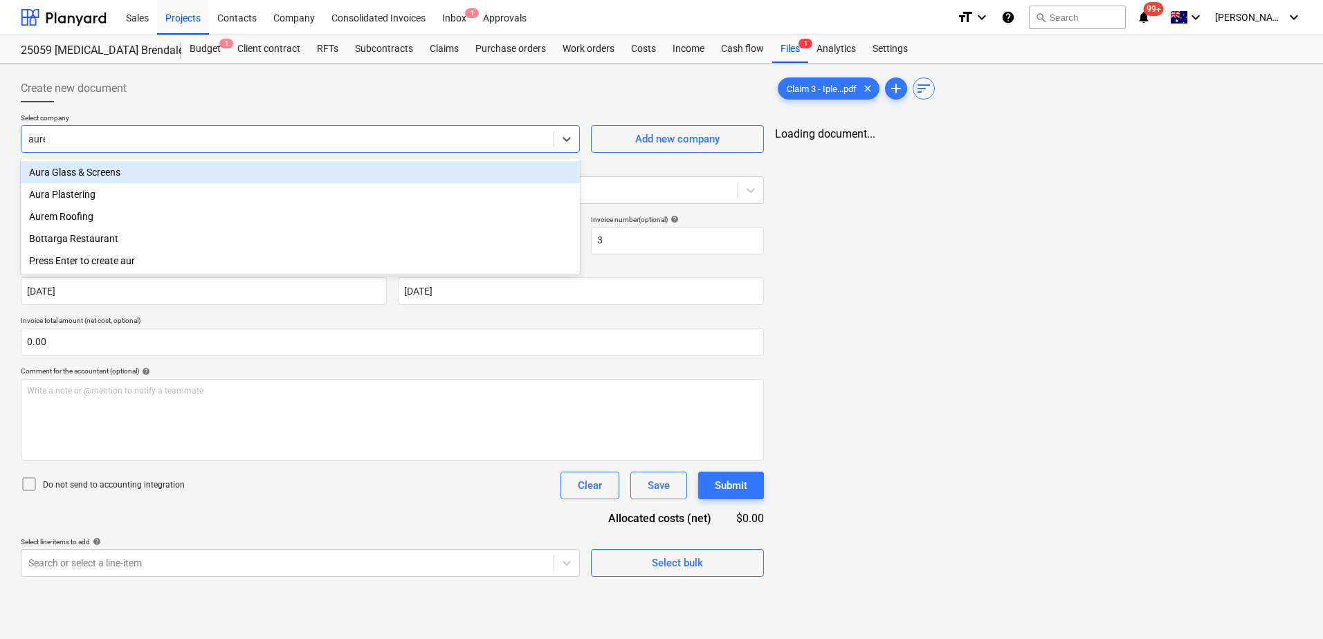
type input "aurem"
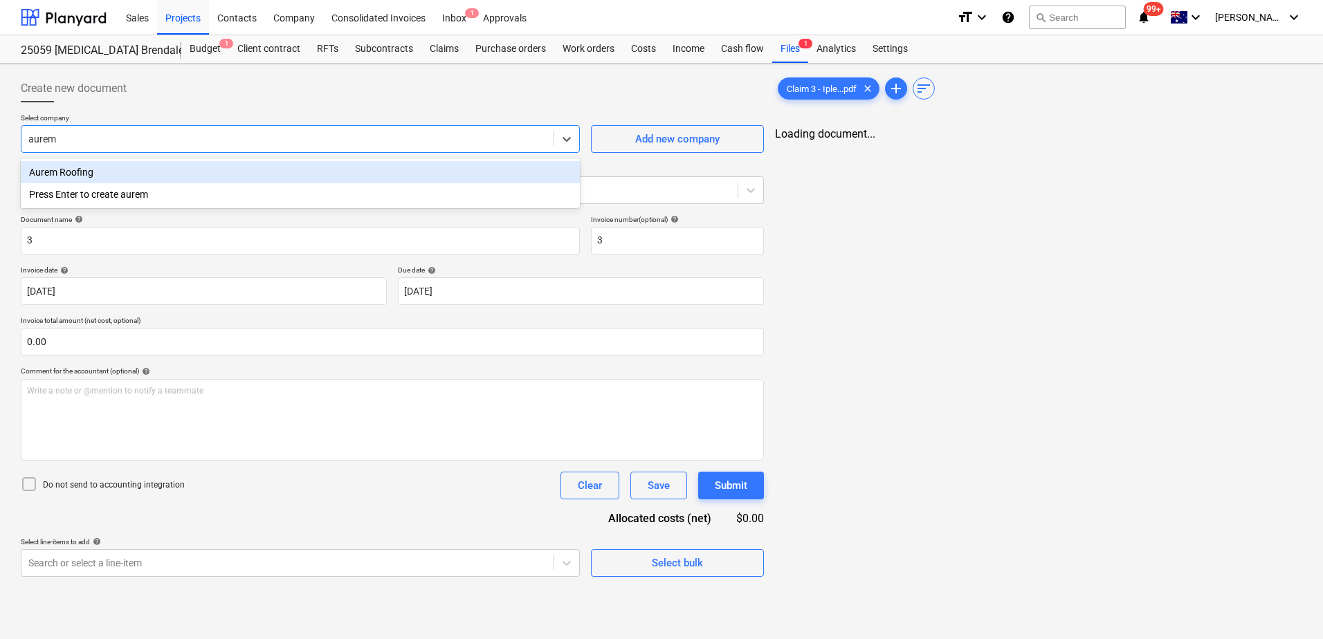
click at [67, 178] on div "Aurem Roofing" at bounding box center [300, 172] width 559 height 22
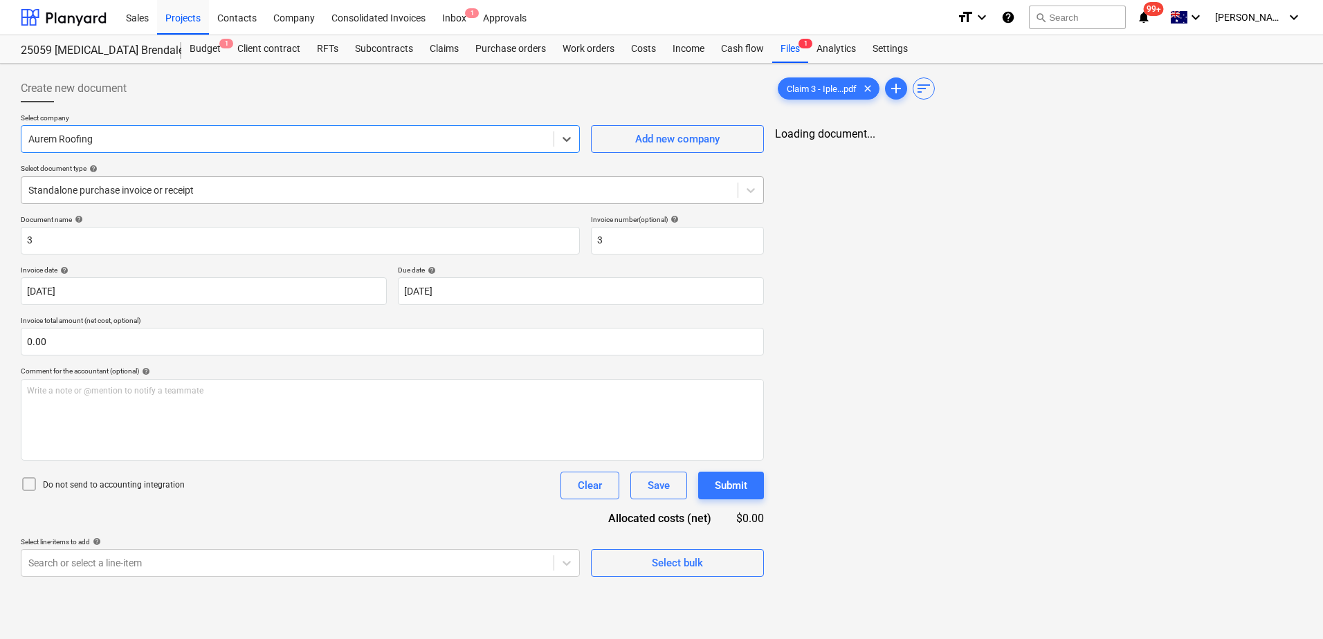
click at [76, 186] on div at bounding box center [379, 190] width 702 height 14
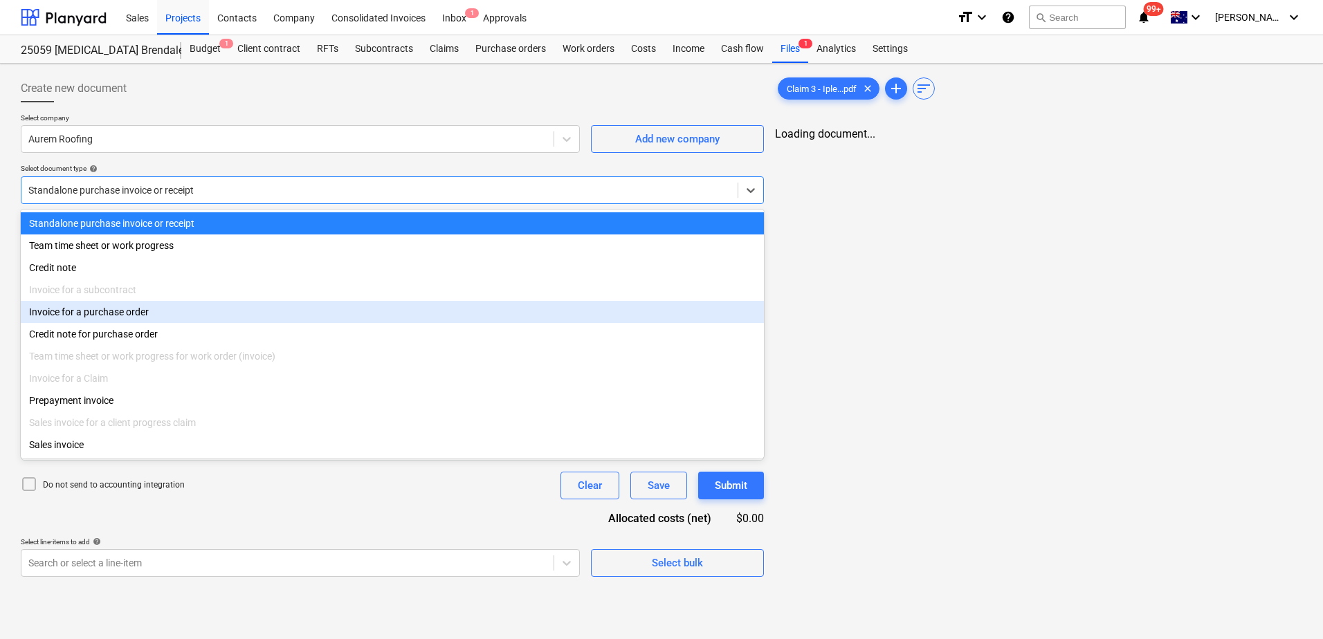
click at [135, 309] on div "Invoice for a purchase order" at bounding box center [392, 312] width 743 height 22
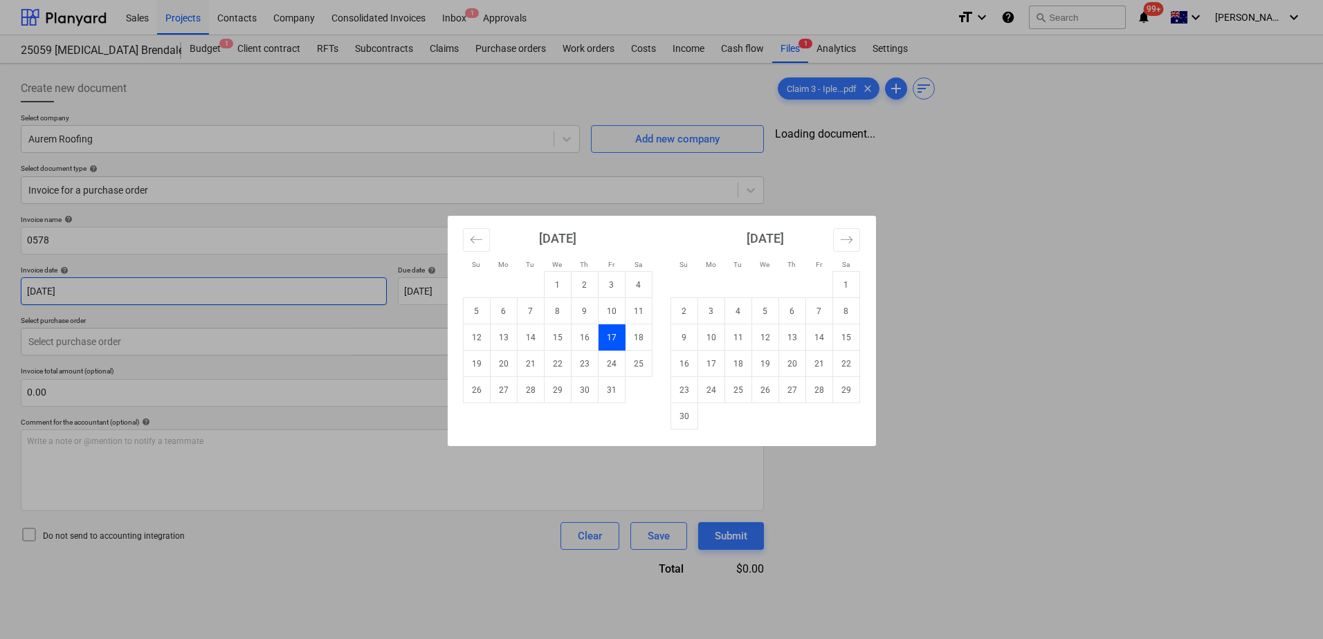
click at [86, 295] on body "Sales Projects Contacts Company Consolidated Invoices Inbox 1 Approvals format_…" at bounding box center [661, 319] width 1323 height 639
click at [467, 313] on td "5" at bounding box center [476, 311] width 27 height 26
type input "[DATE]"
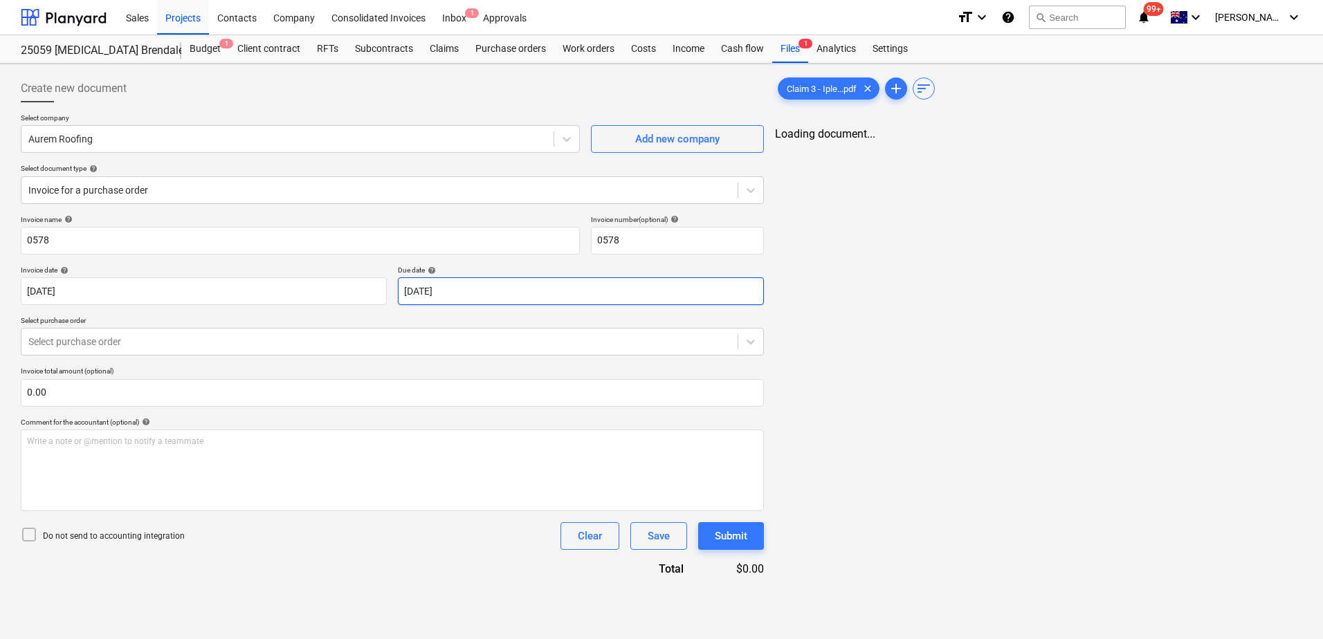
click at [462, 290] on body "Sales Projects Contacts Company Consolidated Invoices Inbox 1 Approvals format_…" at bounding box center [661, 319] width 1323 height 639
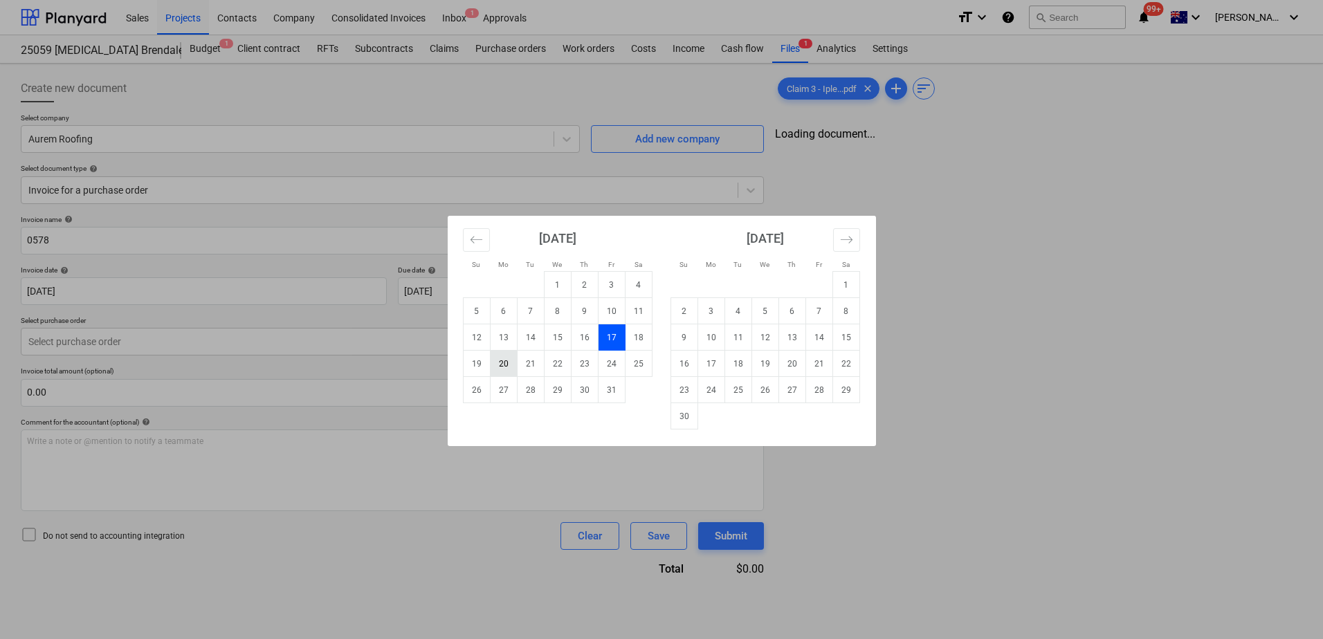
click at [501, 368] on td "20" at bounding box center [503, 364] width 27 height 26
type input "[DATE]"
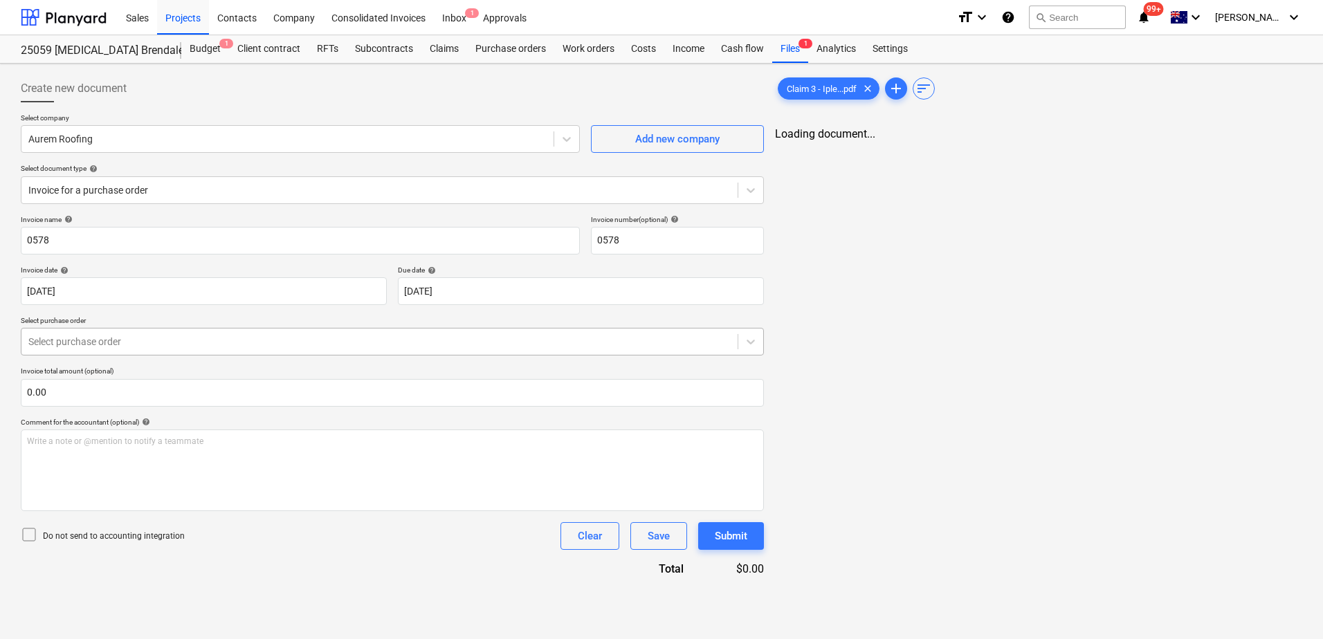
click at [226, 348] on div at bounding box center [379, 342] width 702 height 14
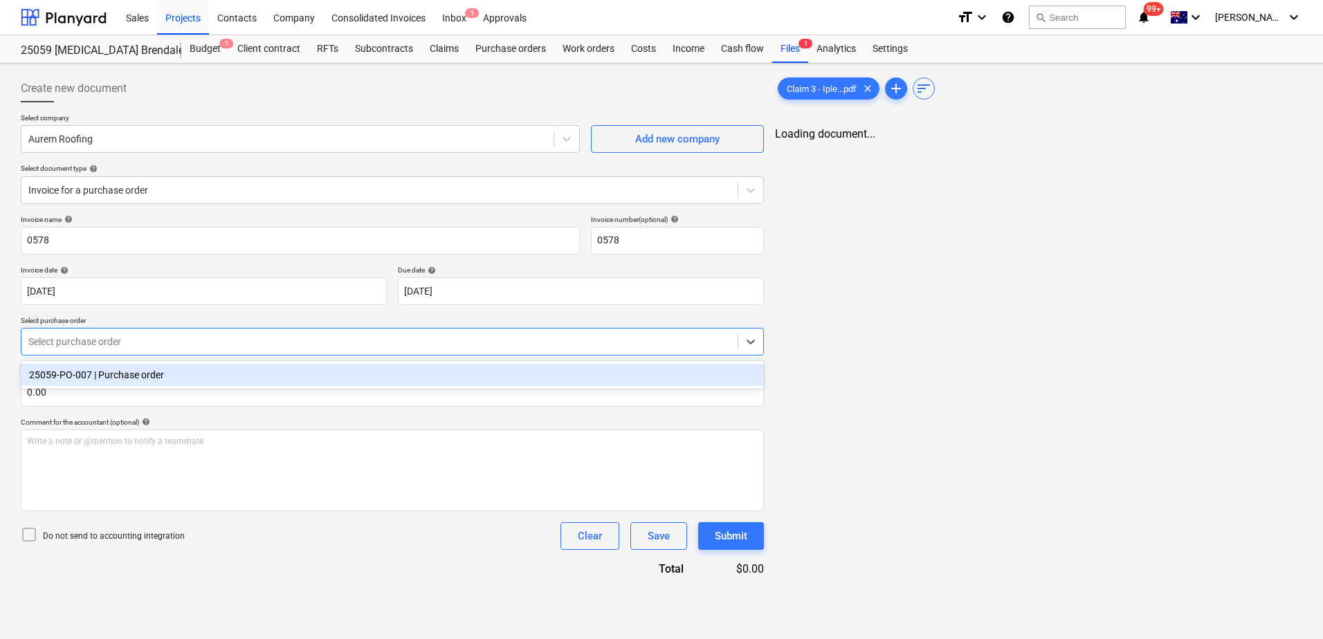
click at [225, 376] on div "25059-PO-007 | Purchase order" at bounding box center [392, 375] width 743 height 22
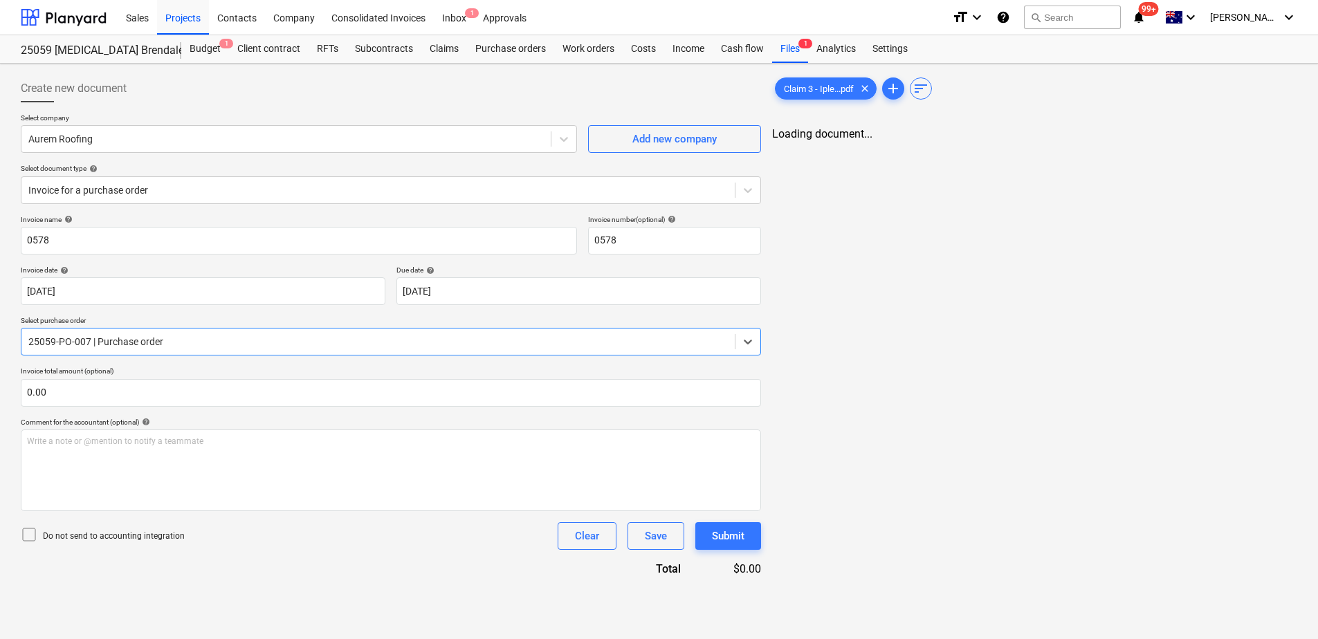
click at [229, 542] on div "Do not send to accounting integration Clear Save Submit" at bounding box center [391, 536] width 740 height 28
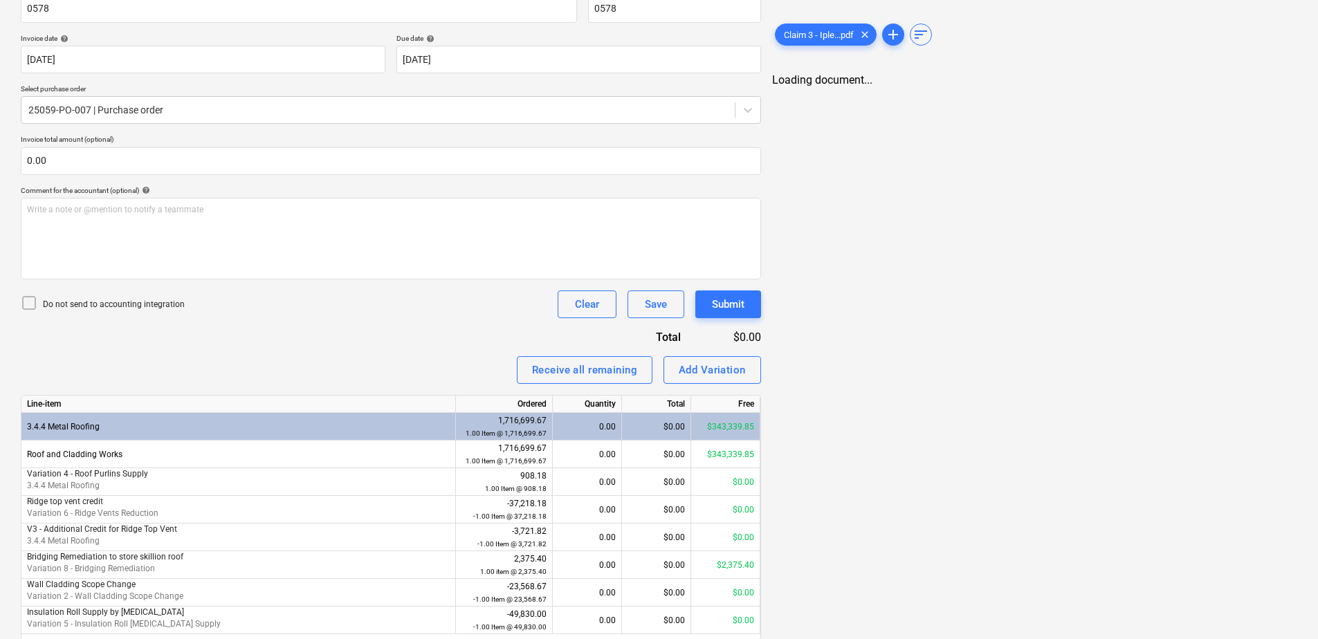
scroll to position [277, 0]
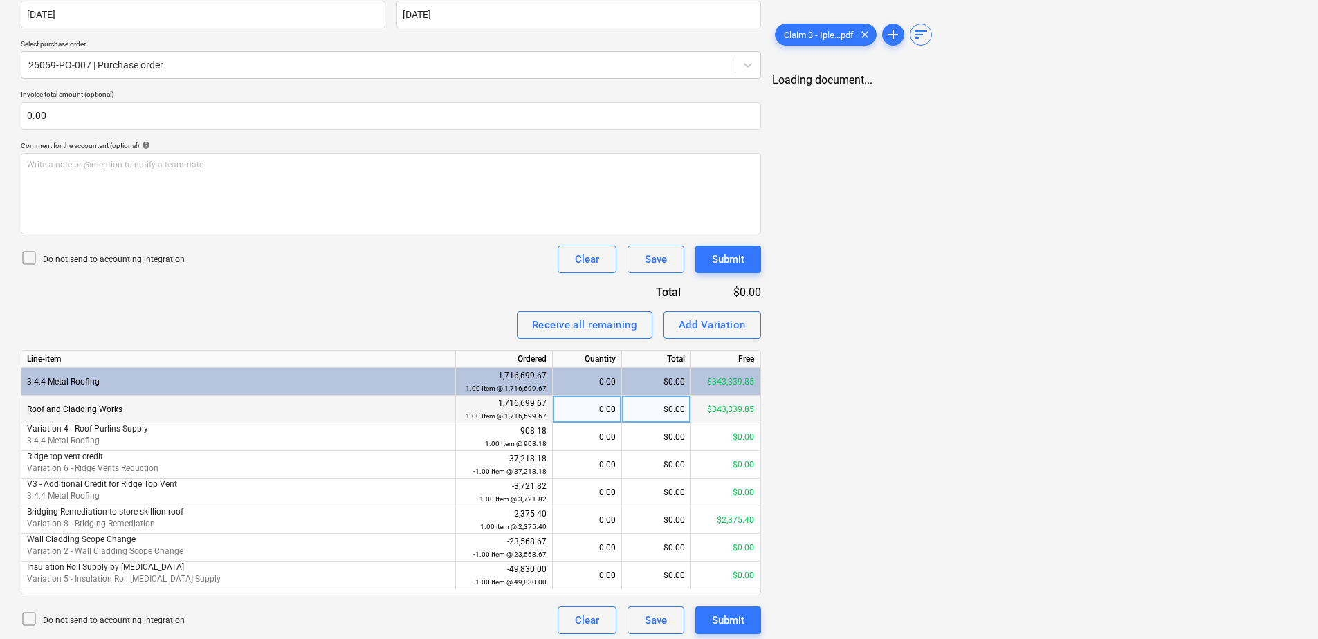
click at [633, 411] on div "$0.00" at bounding box center [656, 410] width 69 height 28
type input "171669.96"
click at [461, 322] on div "Receive all remaining Add Variation" at bounding box center [391, 325] width 740 height 28
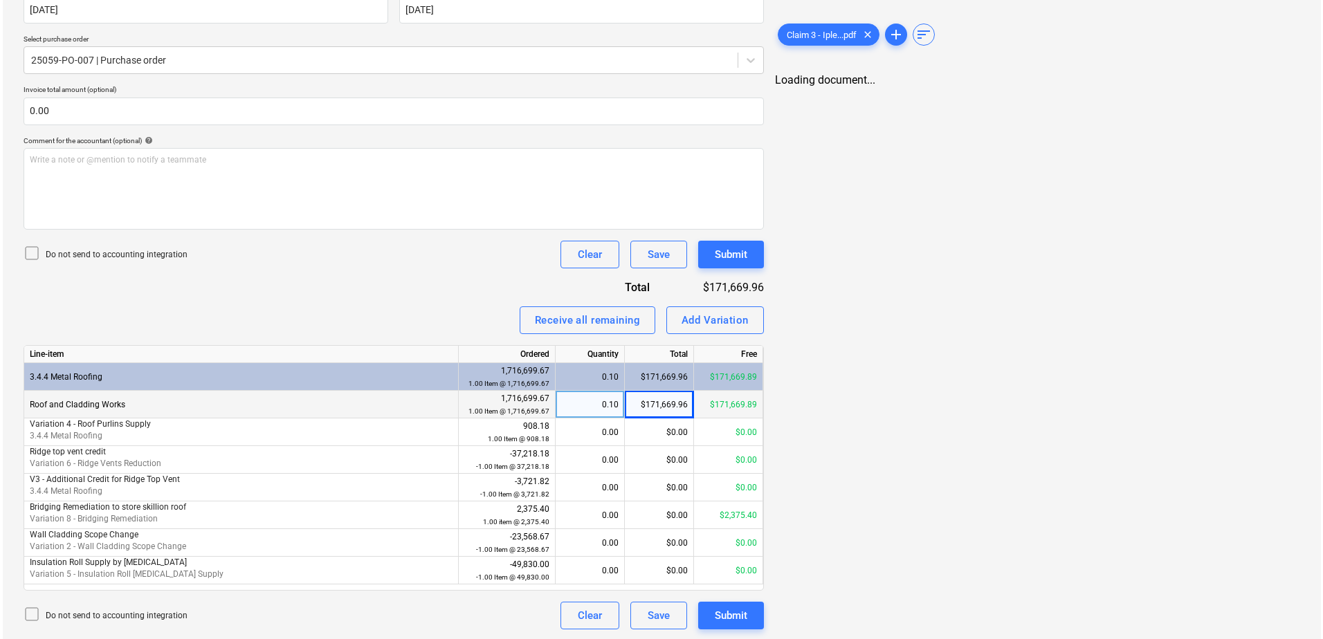
scroll to position [283, 0]
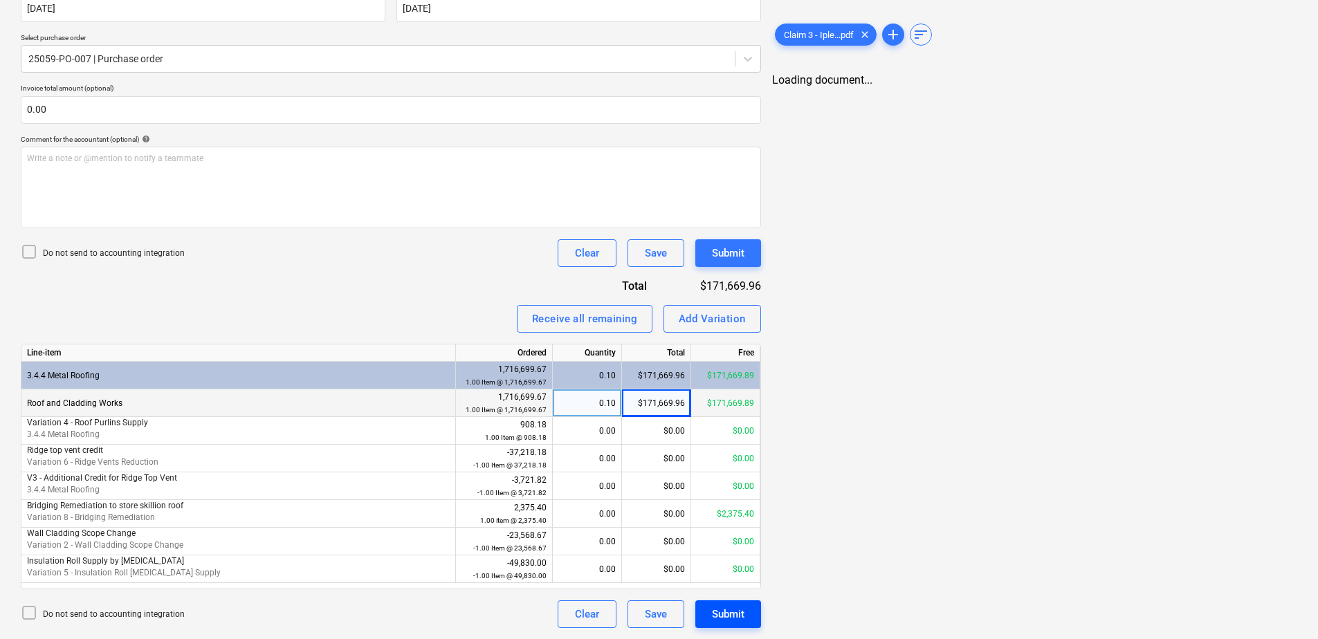
click at [727, 617] on div "Submit" at bounding box center [728, 614] width 33 height 18
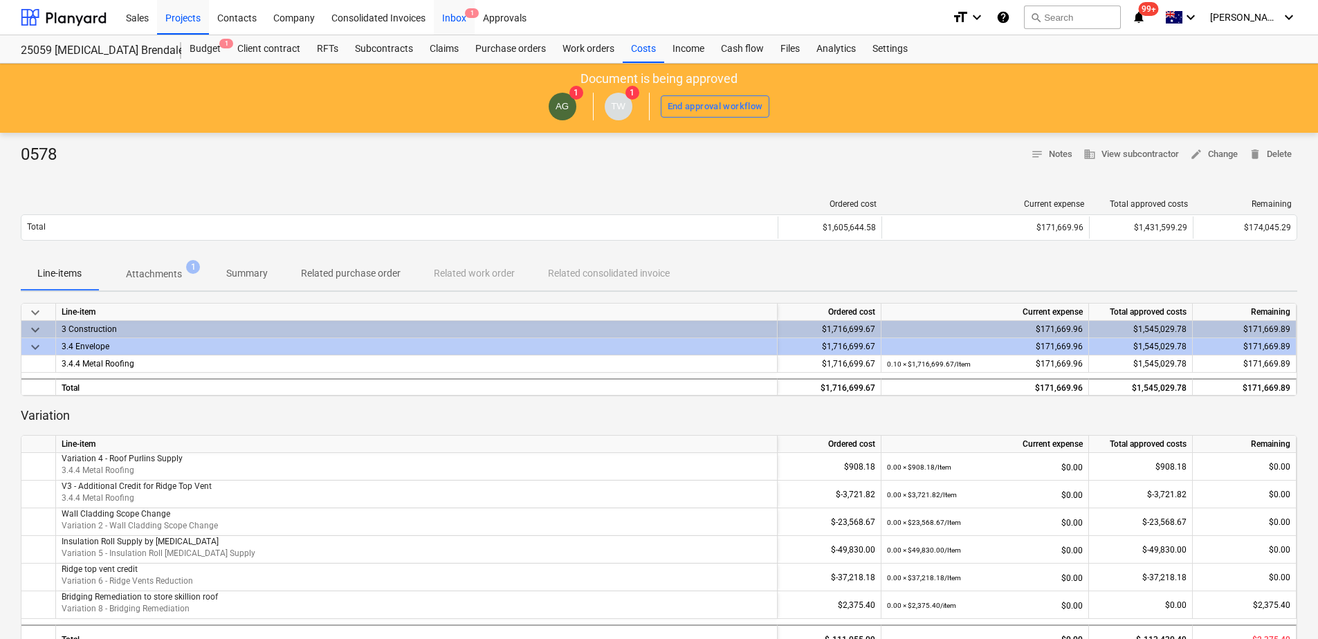
click at [457, 15] on div "Inbox 1" at bounding box center [454, 16] width 41 height 35
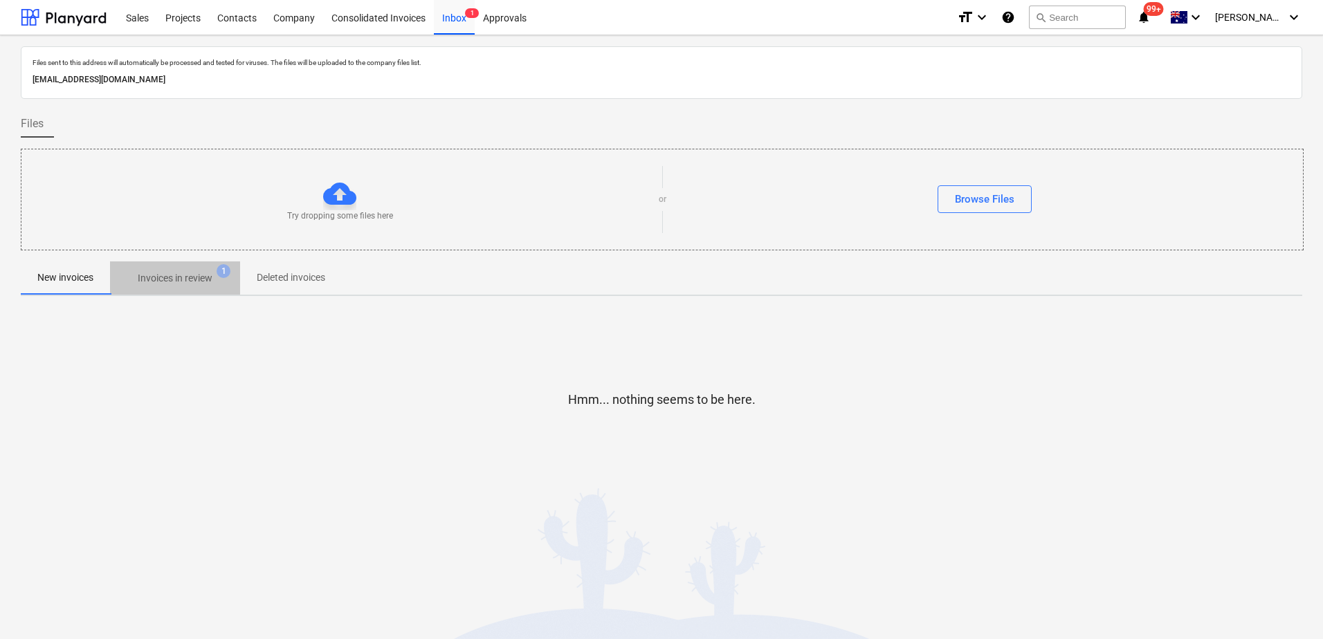
click at [179, 282] on p "Invoices in review" at bounding box center [175, 278] width 75 height 15
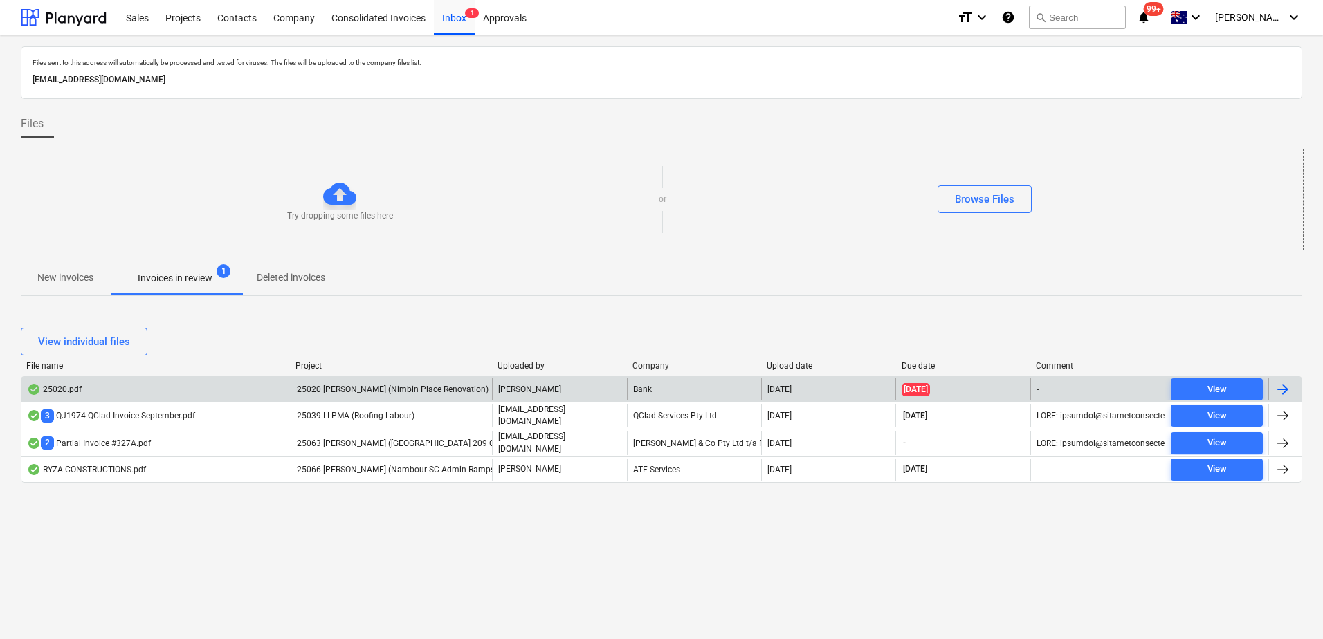
click at [396, 391] on span "25020 [PERSON_NAME] (Nimbin Place Renovation)" at bounding box center [393, 390] width 192 height 10
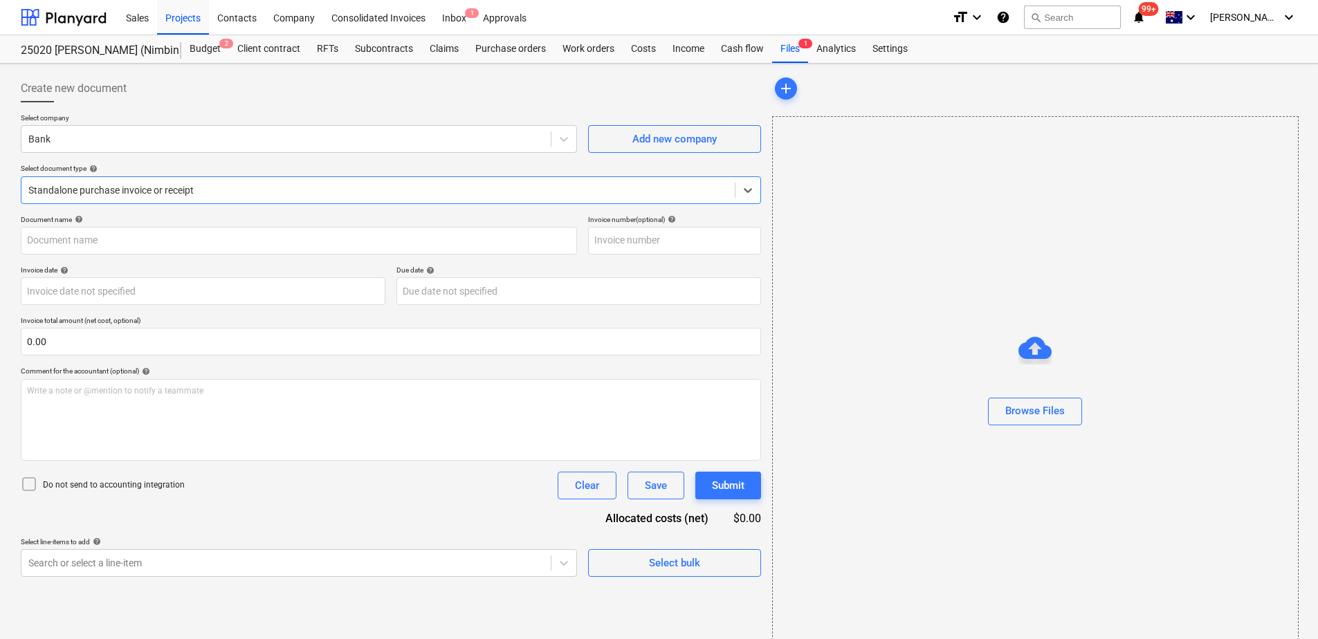
type input "25020"
type input "[DATE]"
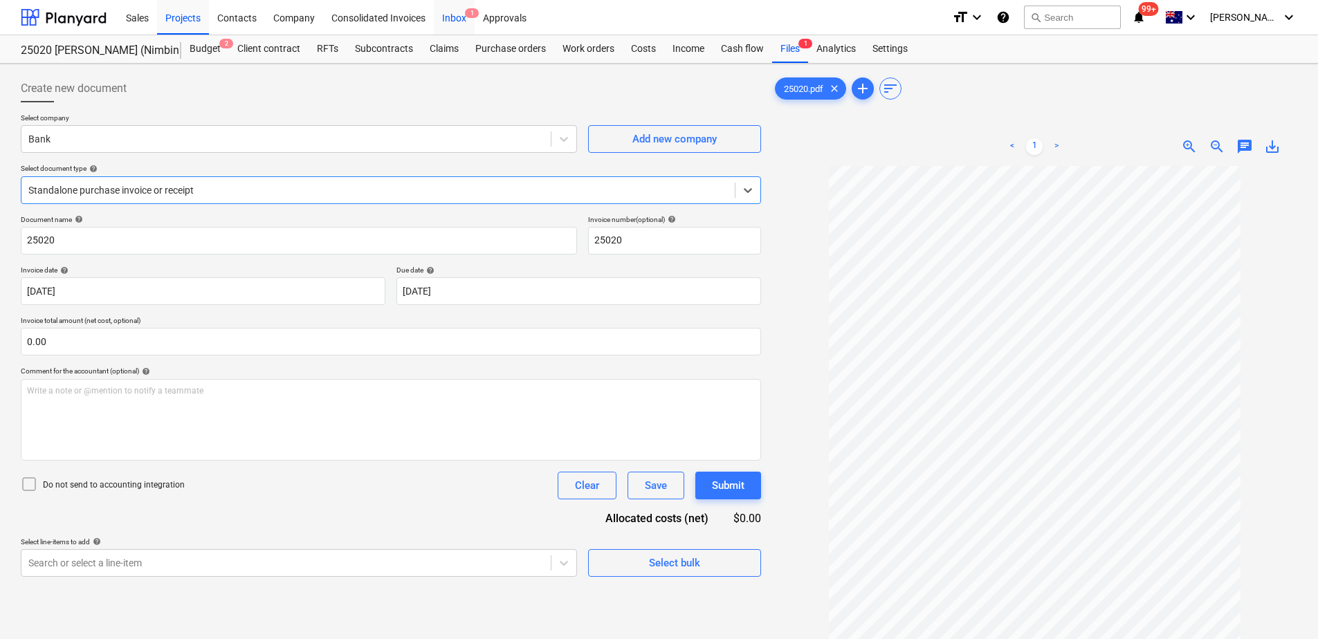
drag, startPoint x: 457, startPoint y: 26, endPoint x: 459, endPoint y: 33, distance: 7.9
click at [457, 26] on div "Inbox 1" at bounding box center [454, 16] width 41 height 35
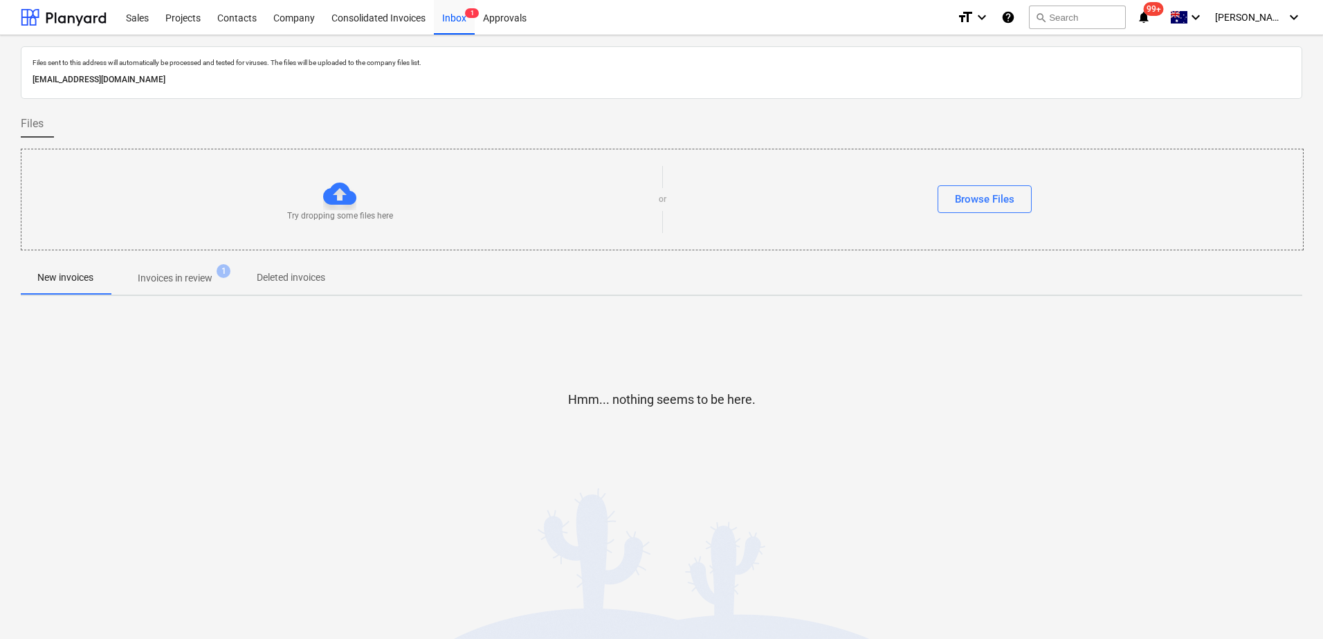
click at [186, 271] on span "Invoices in review 1" at bounding box center [175, 278] width 130 height 25
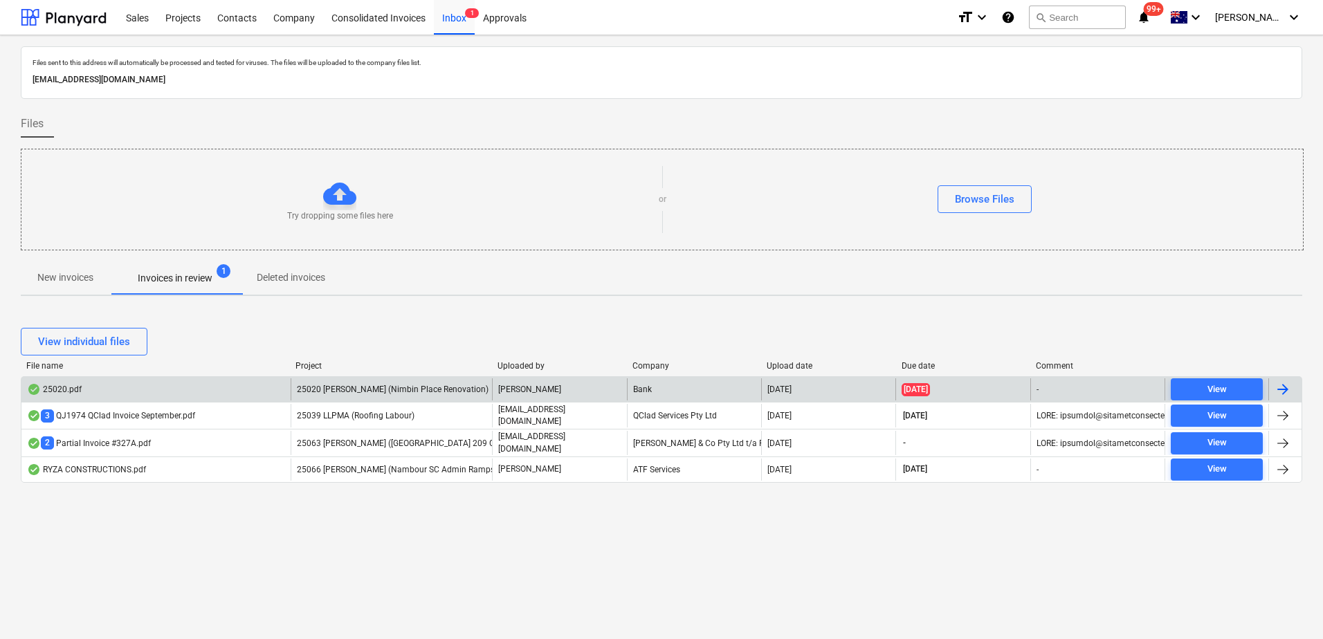
click at [416, 394] on span "25020 [PERSON_NAME] (Nimbin Place Renovation)" at bounding box center [393, 390] width 192 height 10
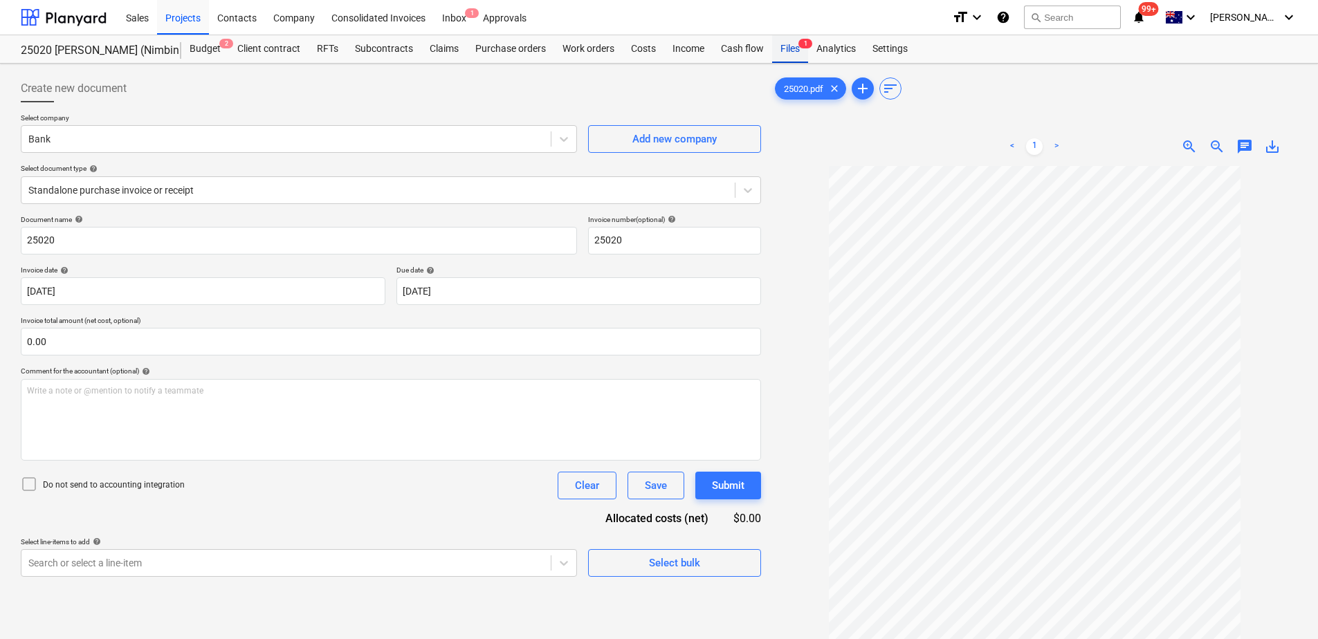
click at [783, 57] on div "Files 1" at bounding box center [790, 49] width 36 height 28
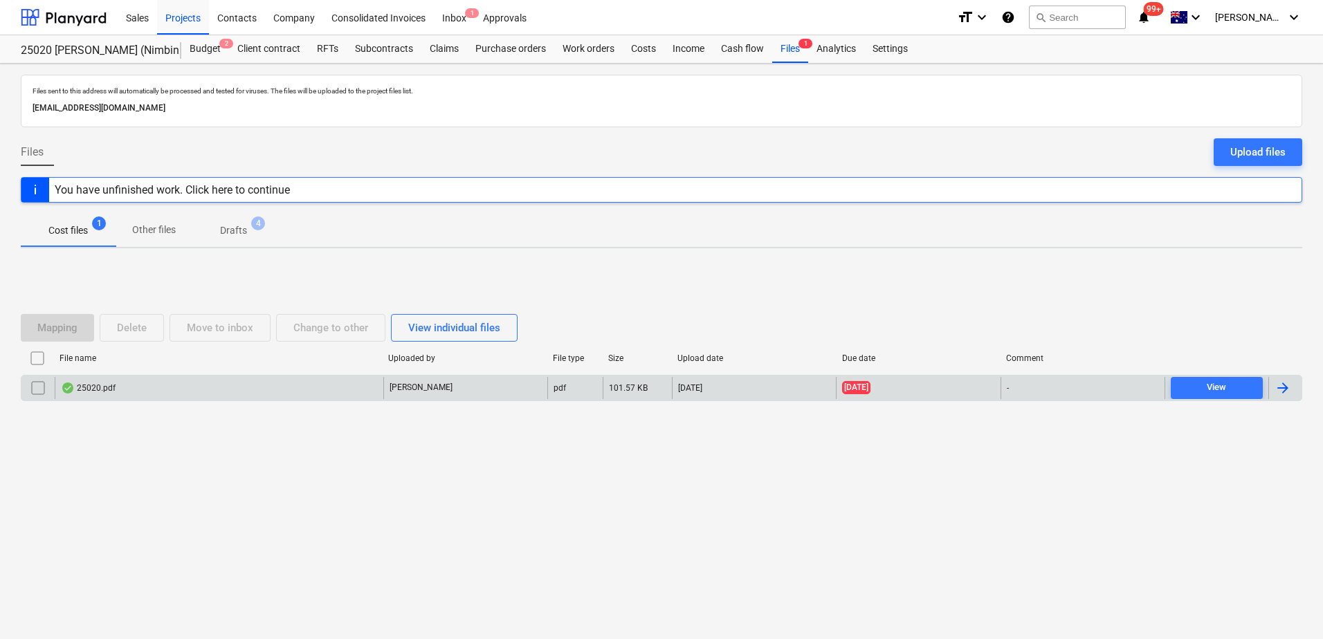
click at [42, 387] on input "checkbox" at bounding box center [38, 388] width 22 height 22
click at [152, 334] on button "Delete" at bounding box center [132, 328] width 64 height 28
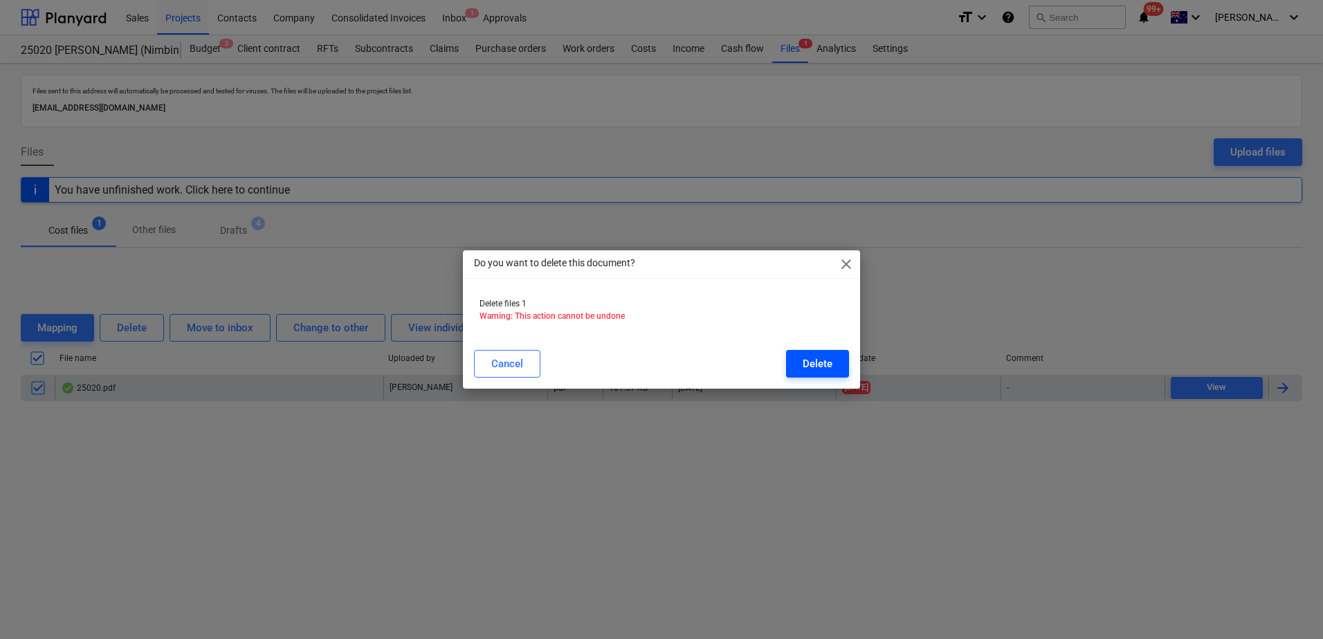
click at [811, 367] on div "Delete" at bounding box center [818, 364] width 30 height 18
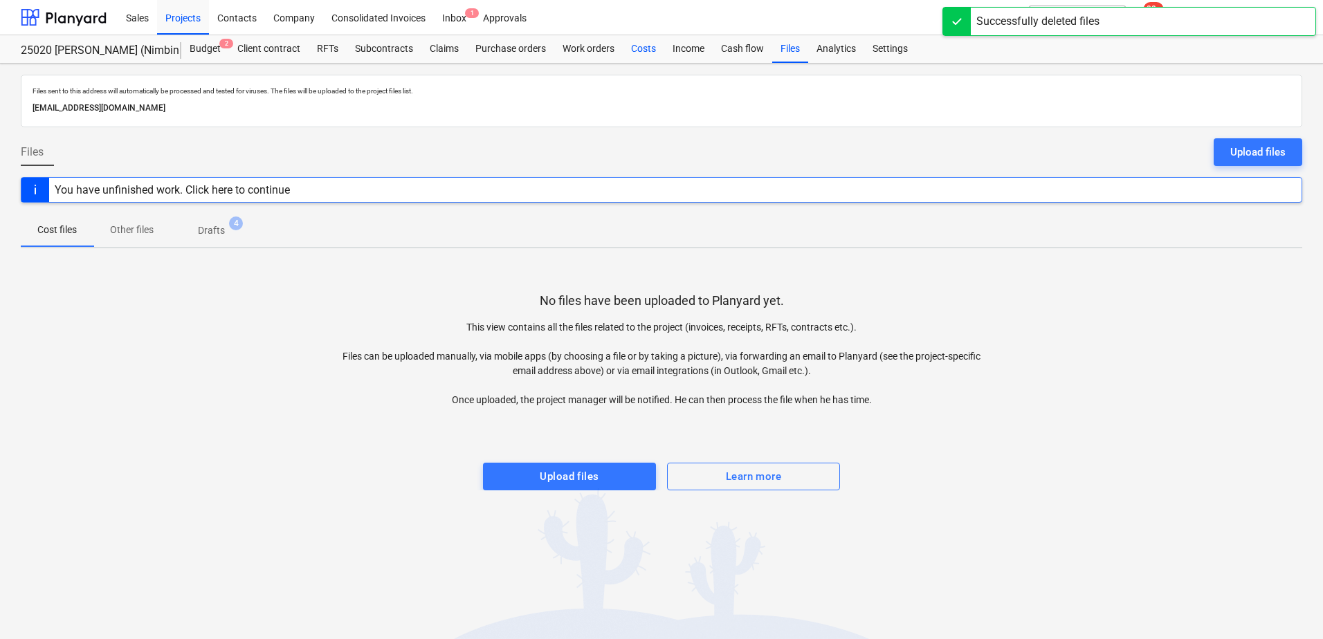
click at [643, 53] on div "Costs" at bounding box center [644, 49] width 42 height 28
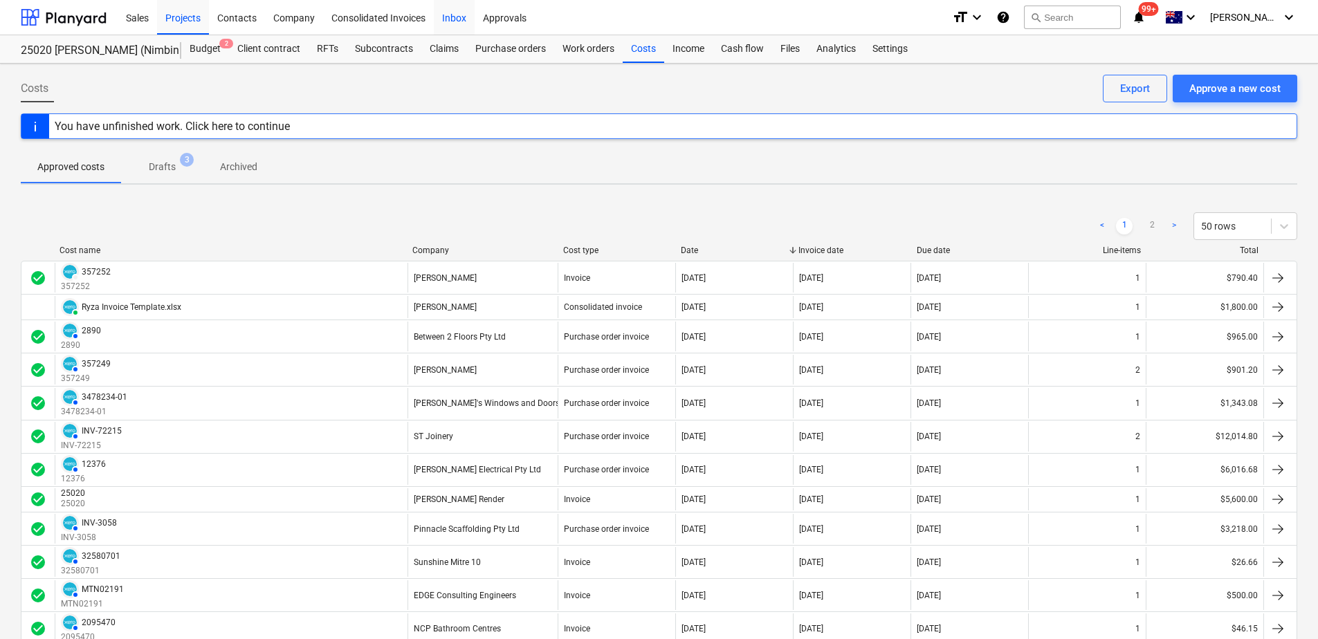
click at [455, 18] on div "Inbox" at bounding box center [454, 16] width 41 height 35
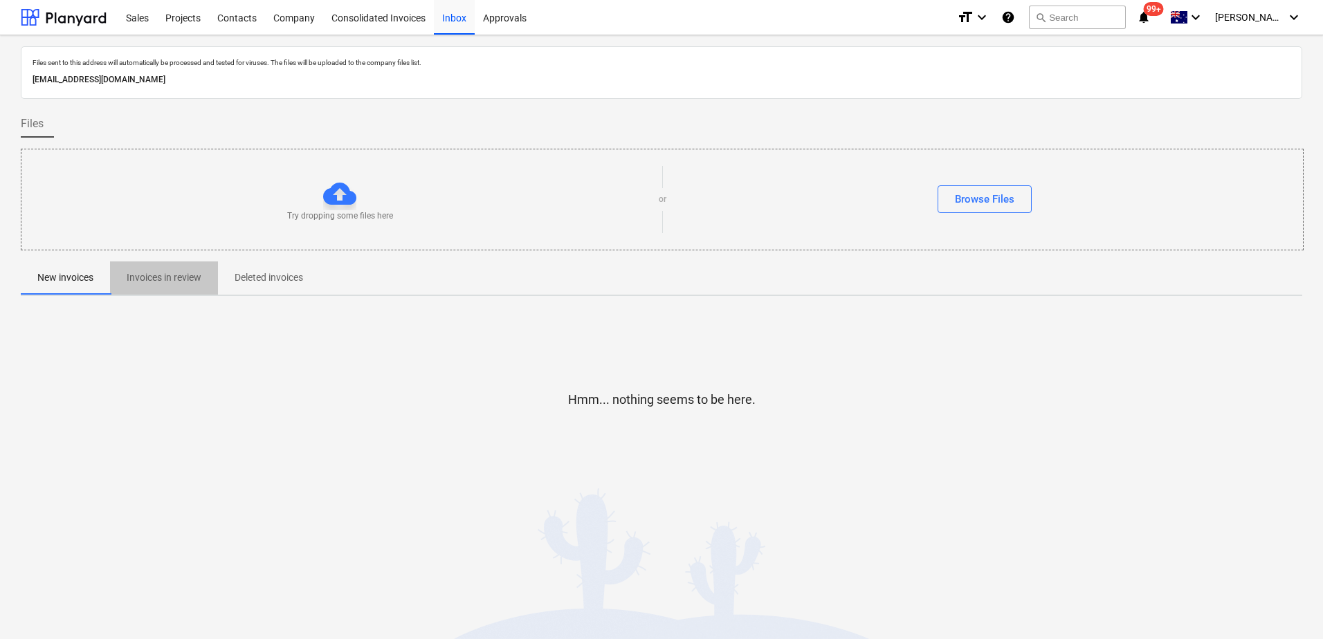
click at [152, 286] on span "Invoices in review" at bounding box center [164, 277] width 108 height 23
